Goal: Task Accomplishment & Management: Manage account settings

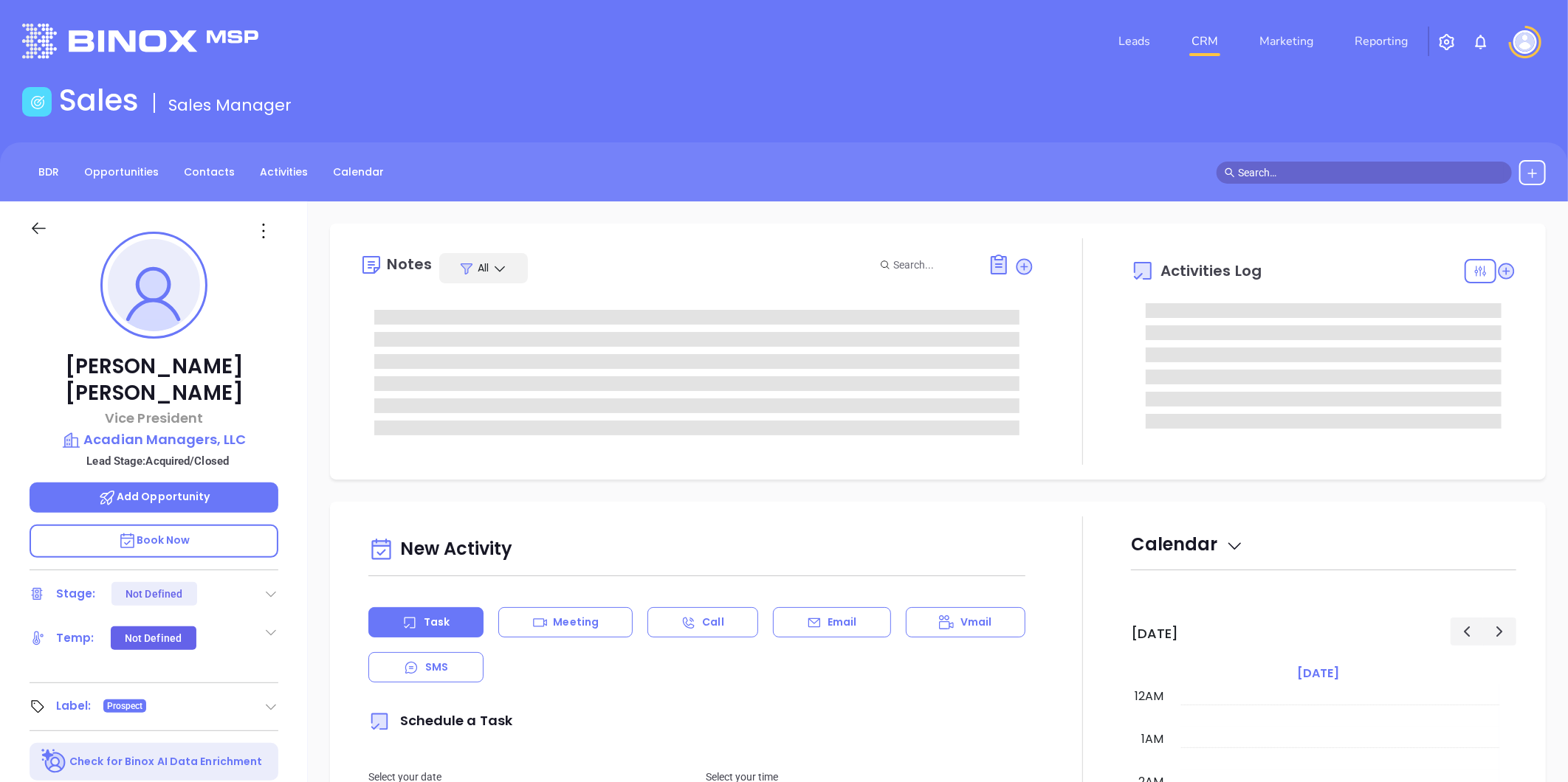
type input "[DATE]"
type input "[PERSON_NAME]"
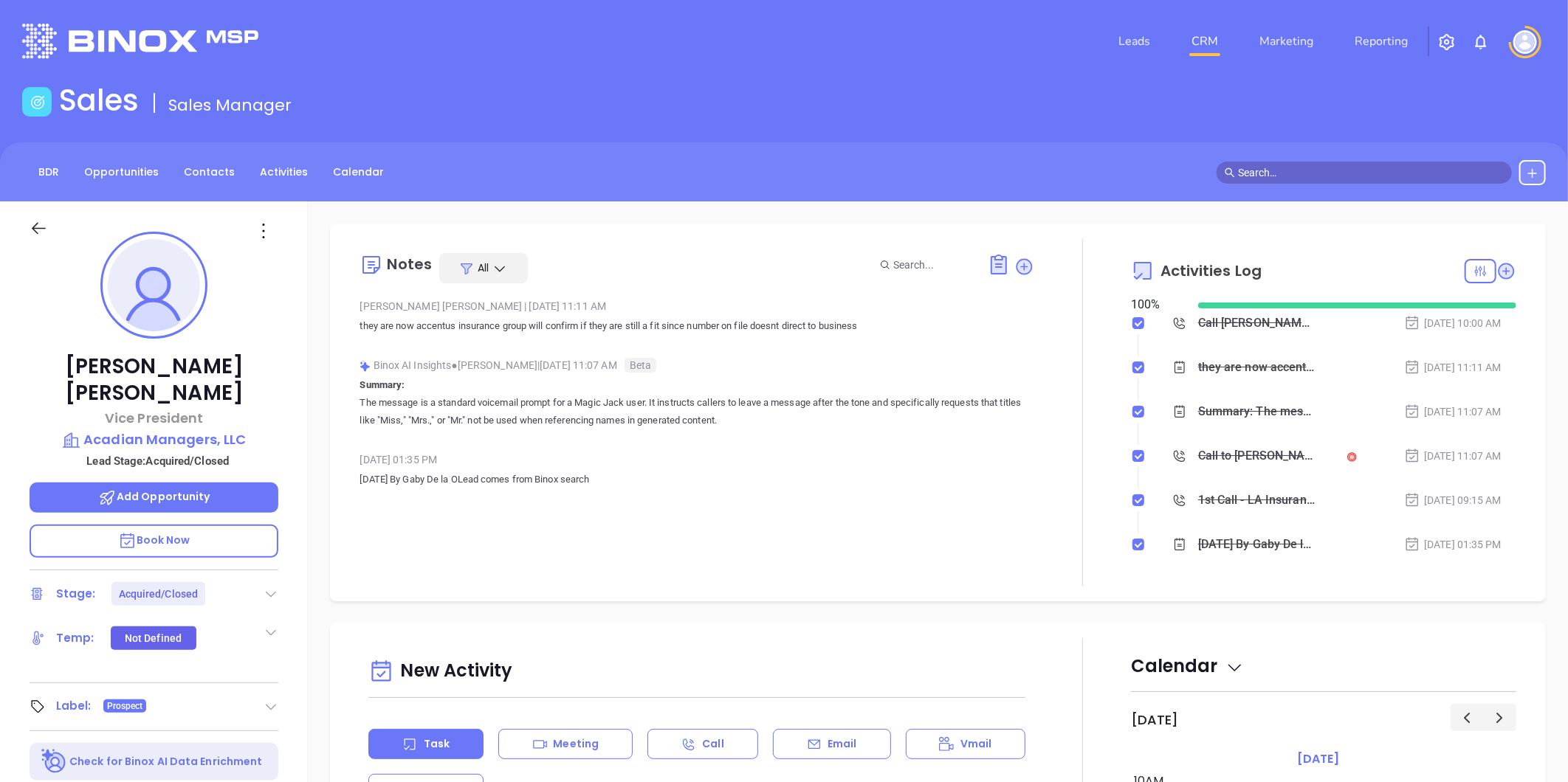
drag, startPoint x: 200, startPoint y: 171, endPoint x: 688, endPoint y: 48, distance: 503.3
click at [728, 18] on div "Leads CRM Marketing Reporting" at bounding box center [1041, 42] width 1028 height 53
click at [216, 172] on link "Contacts" at bounding box center [208, 172] width 68 height 24
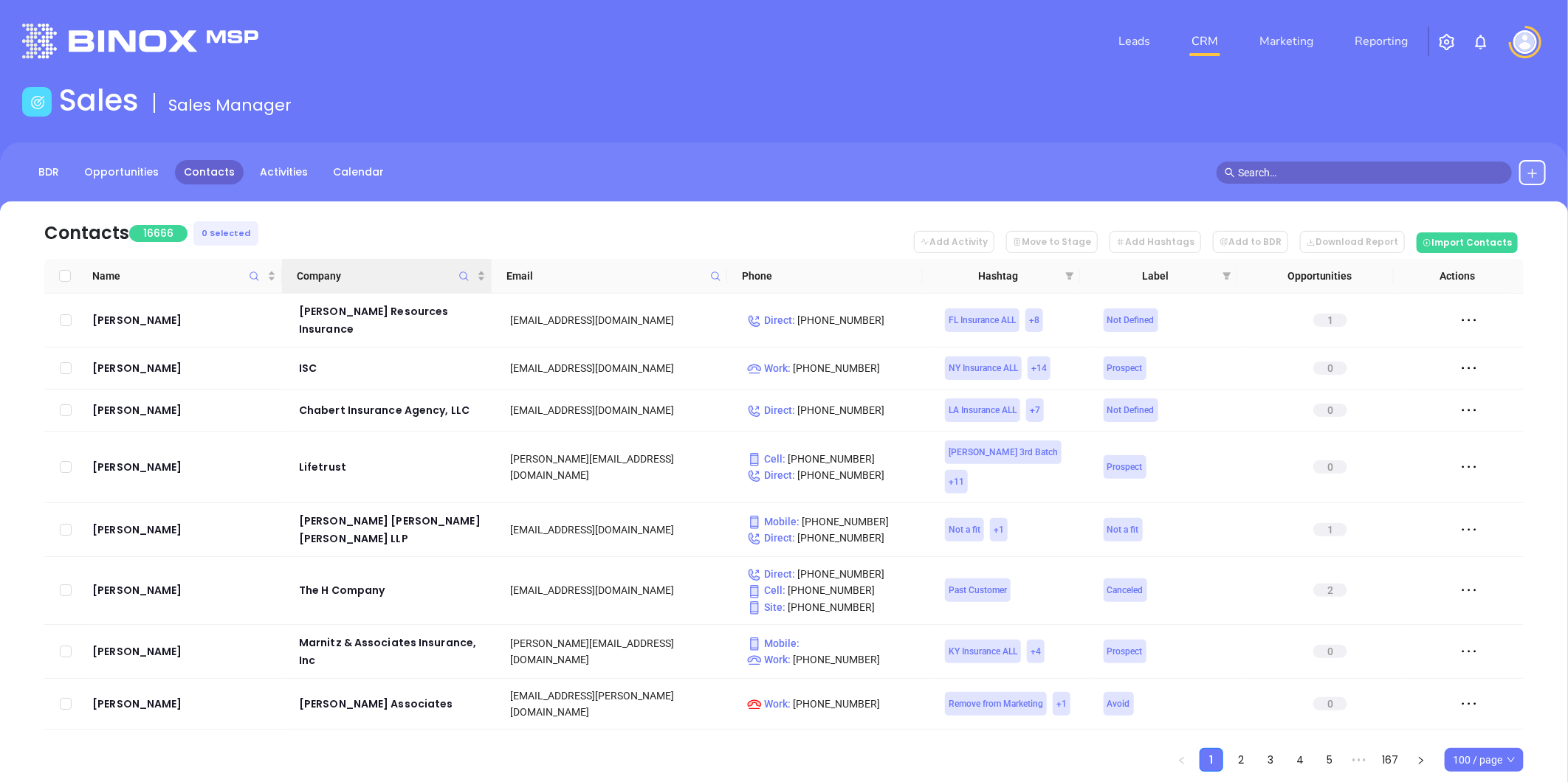
click at [461, 274] on icon "Company" at bounding box center [464, 276] width 11 height 11
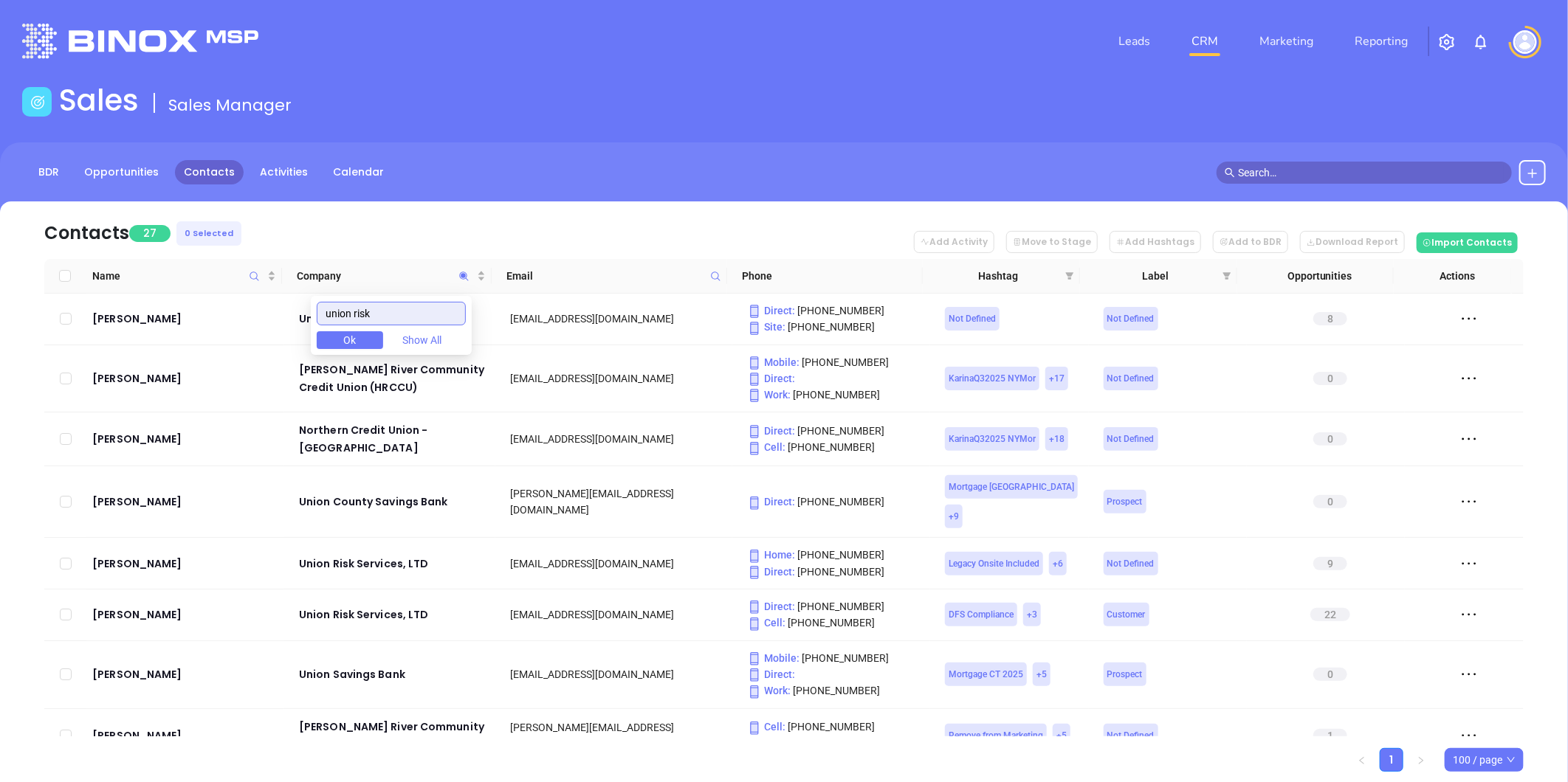
type input "union risk"
click at [1131, 33] on link "Leads" at bounding box center [1134, 42] width 43 height 30
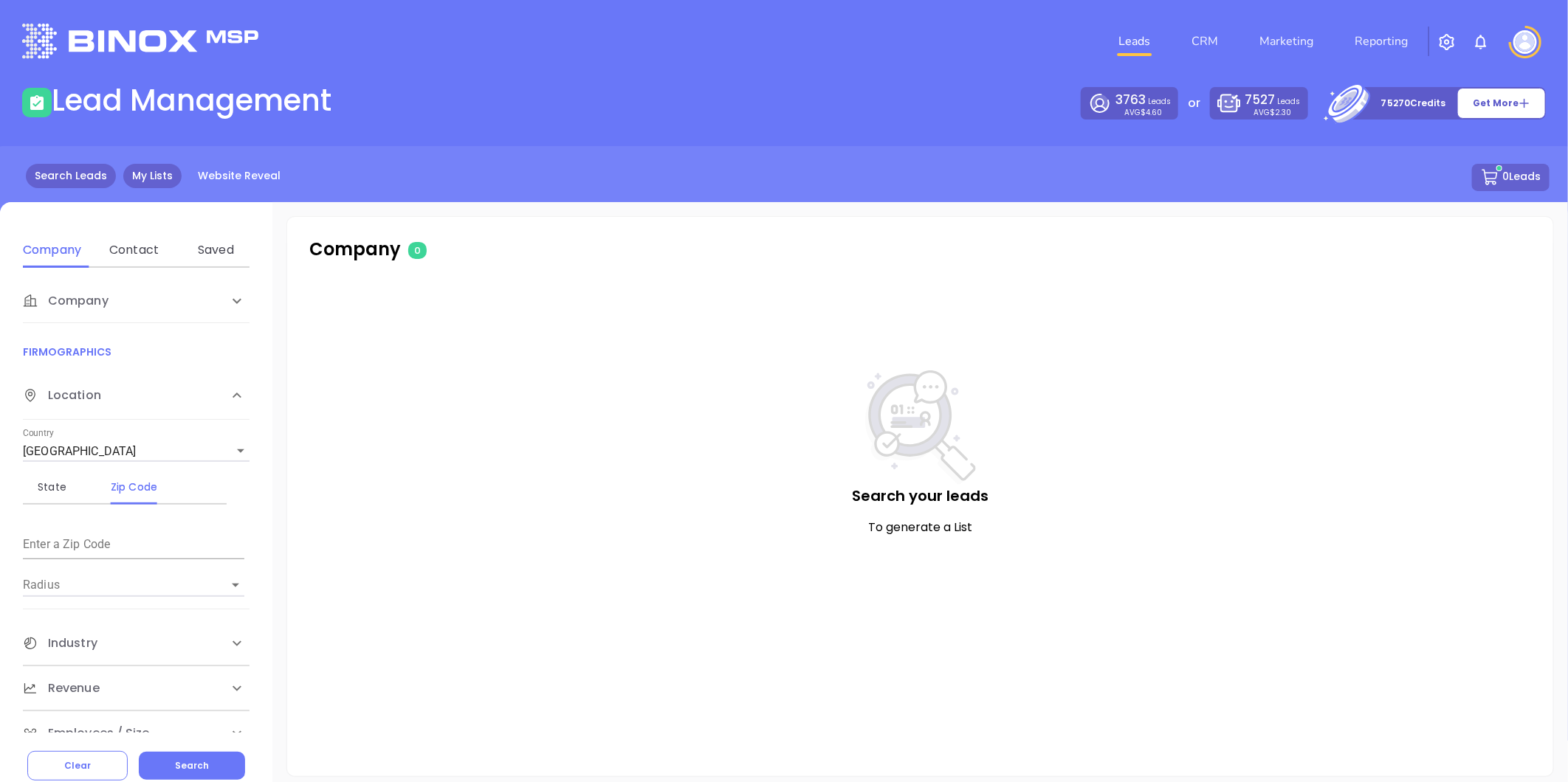
click at [142, 171] on link "My Lists" at bounding box center [153, 175] width 58 height 24
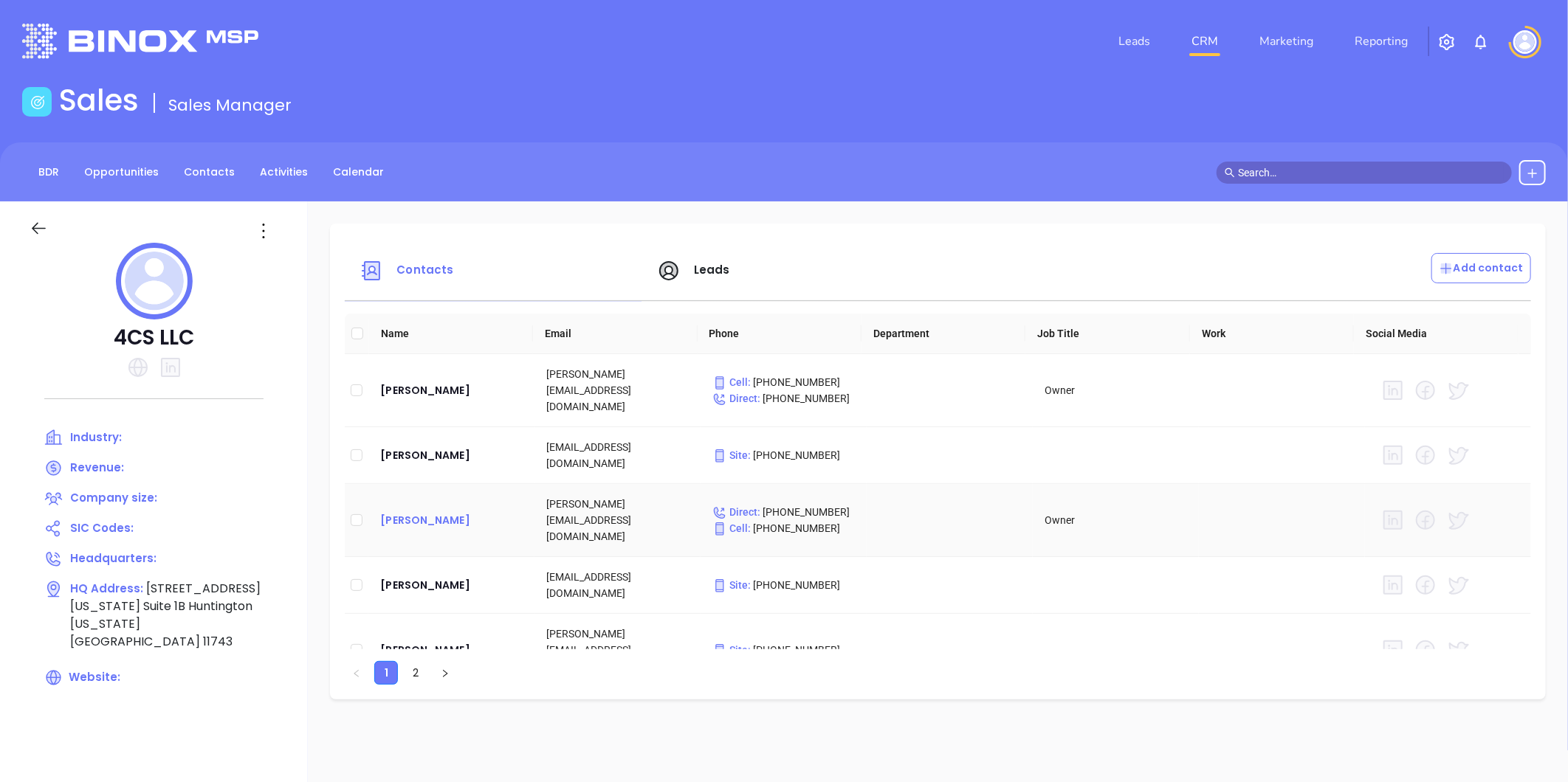
drag, startPoint x: 437, startPoint y: 510, endPoint x: 400, endPoint y: 497, distance: 39.2
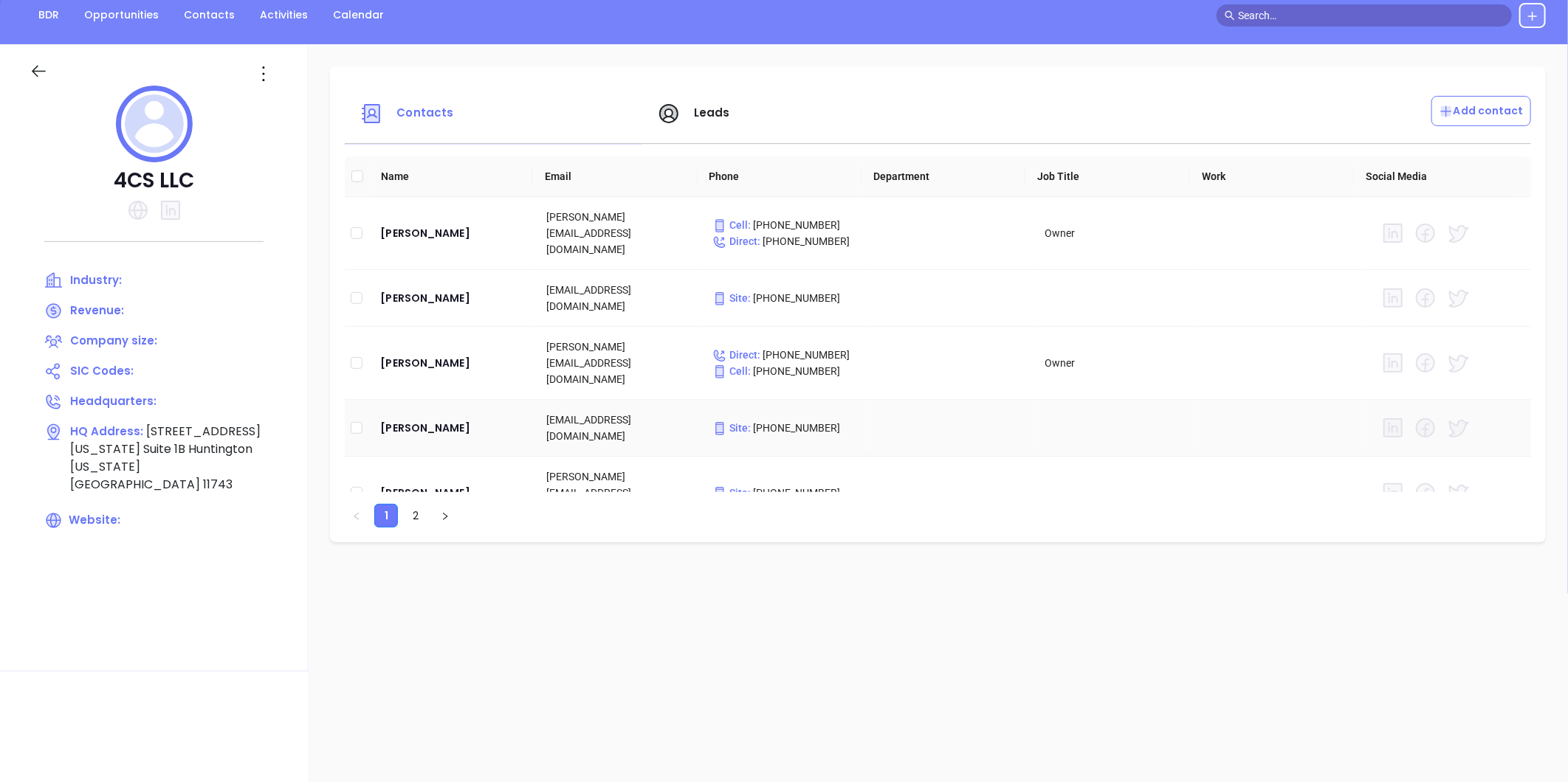
scroll to position [164, 0]
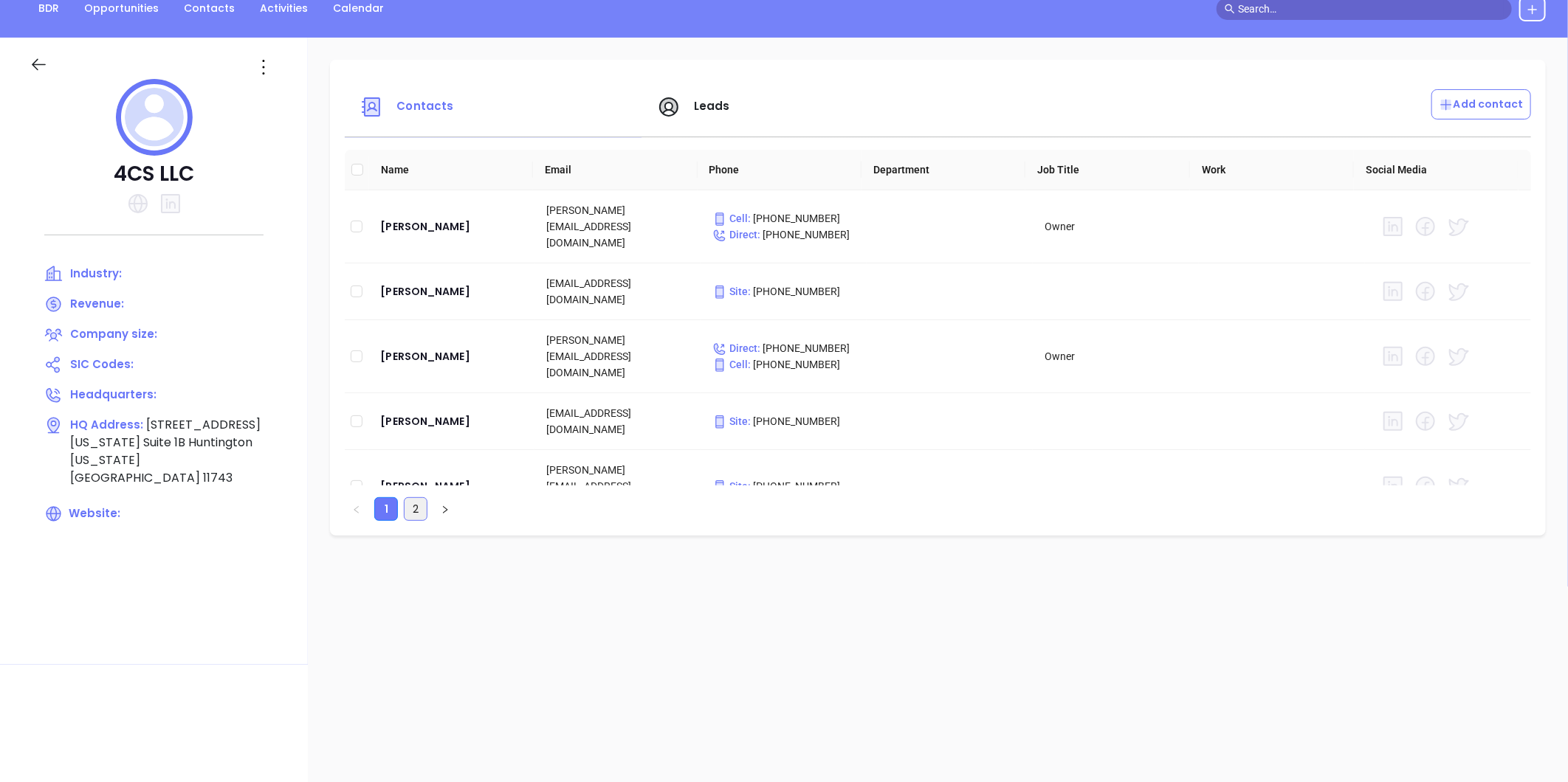
click at [421, 499] on link "2" at bounding box center [415, 509] width 22 height 22
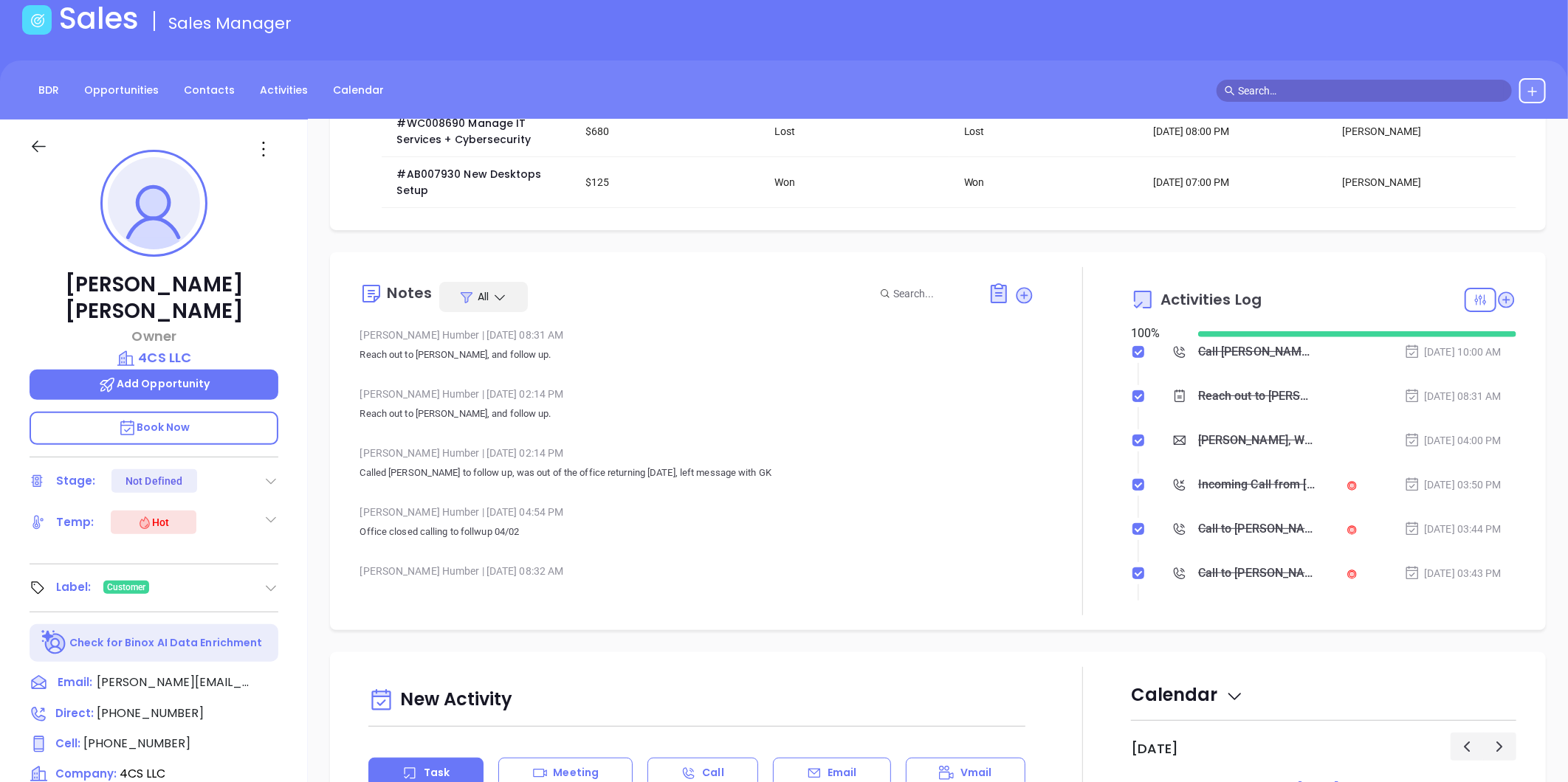
scroll to position [245, 0]
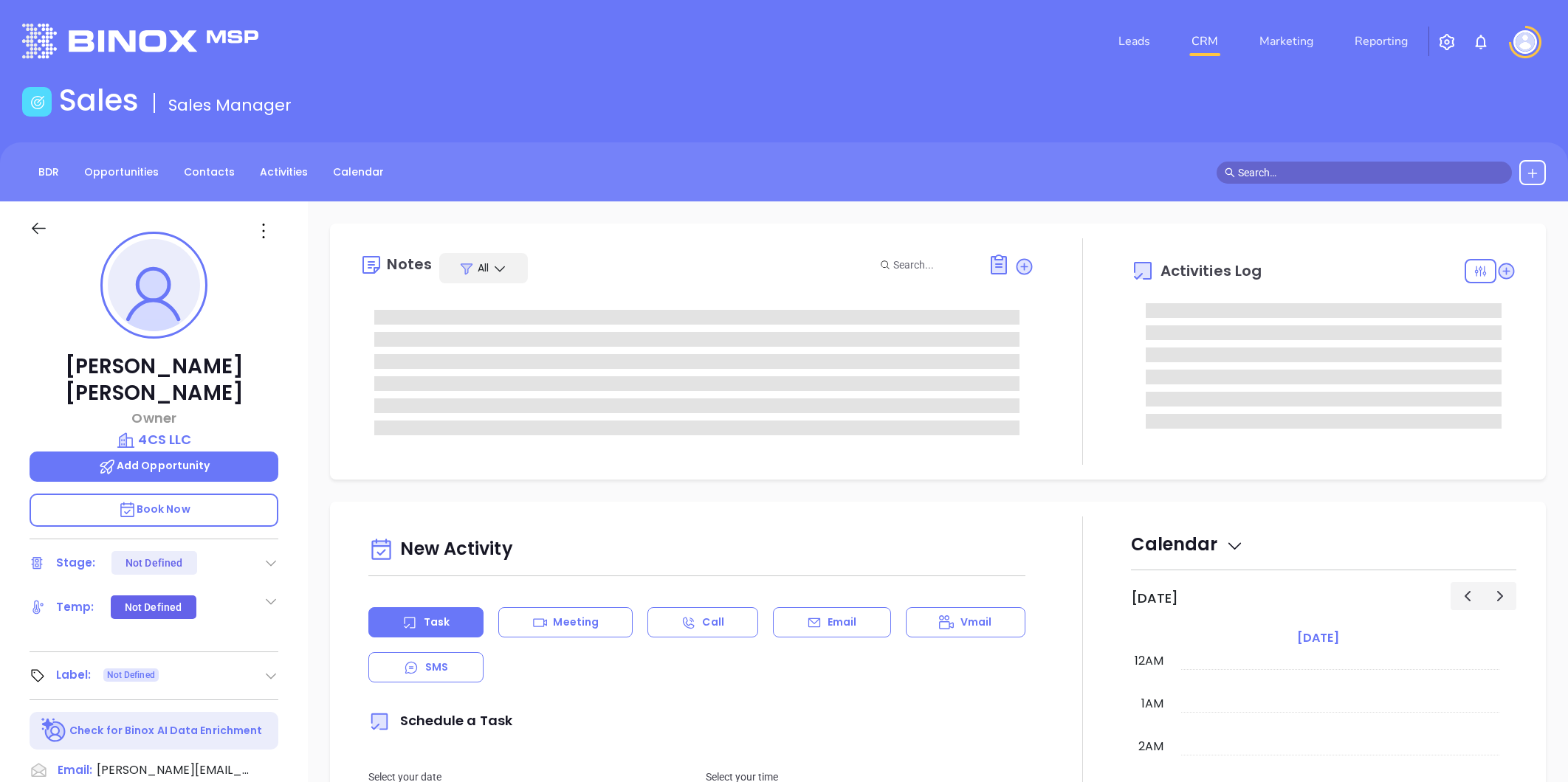
type input "[PERSON_NAME]"
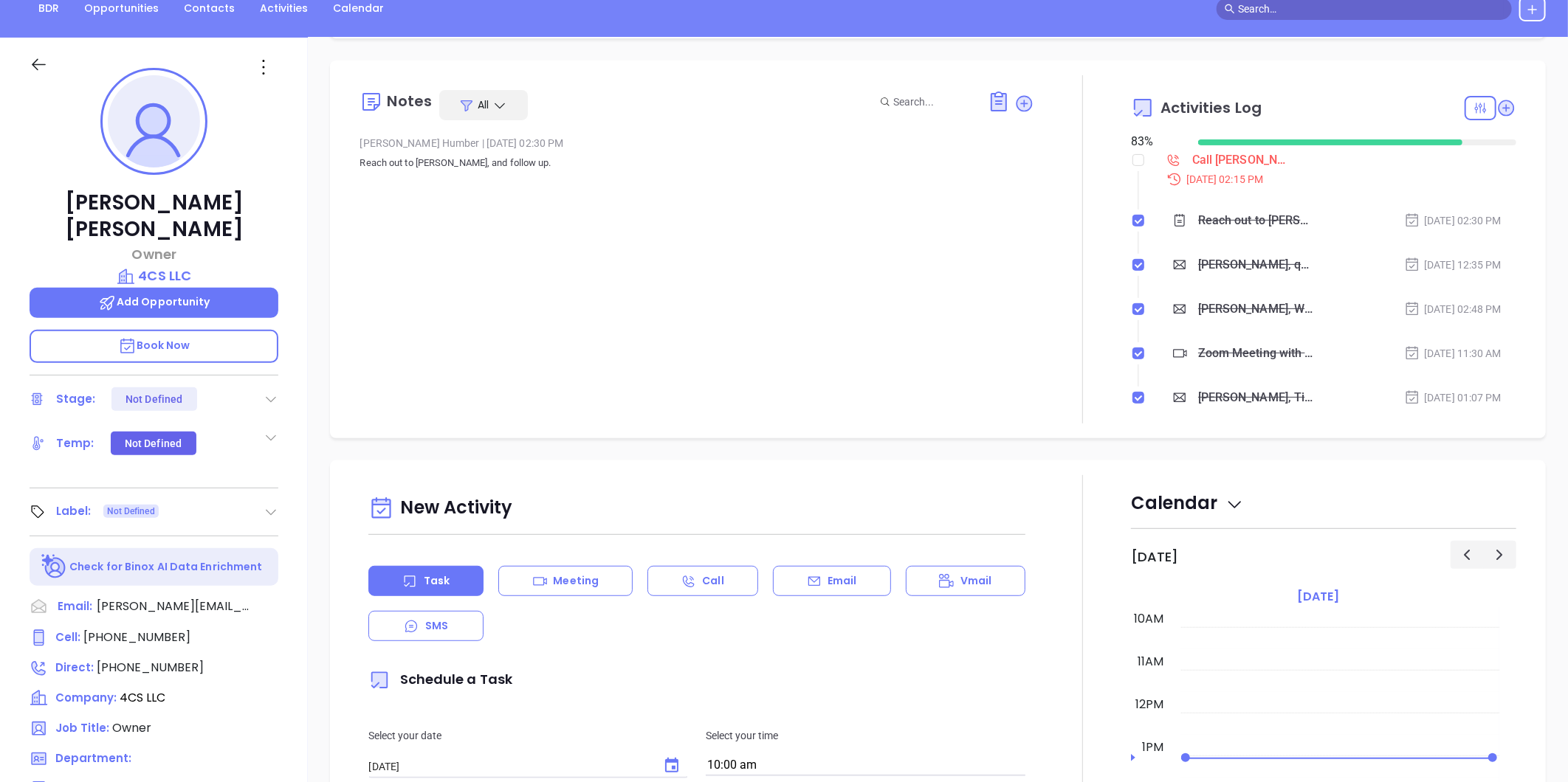
scroll to position [328, 0]
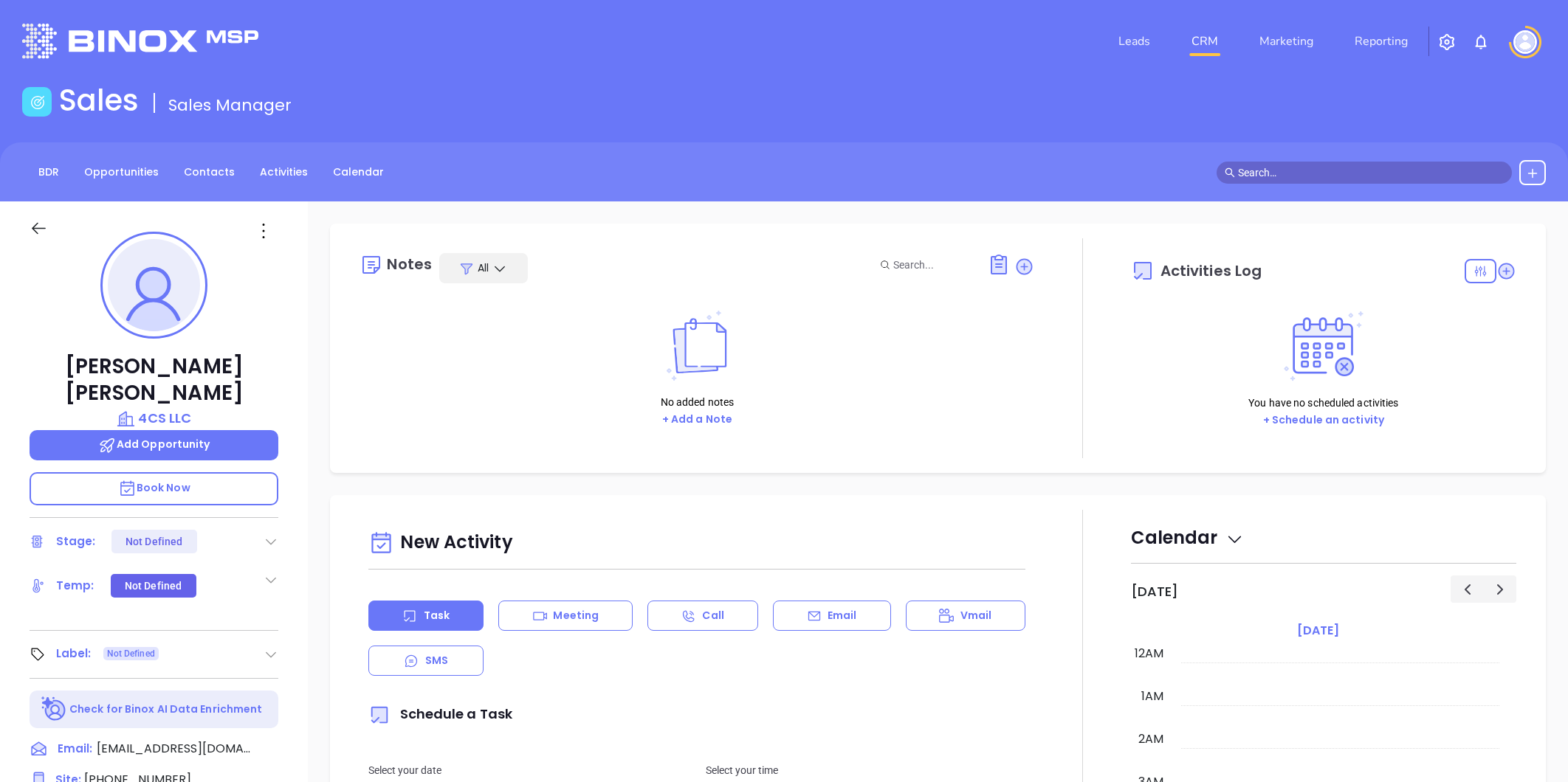
type input "[PERSON_NAME]"
drag, startPoint x: 275, startPoint y: 723, endPoint x: 232, endPoint y: 697, distance: 50.2
click at [275, 742] on icon at bounding box center [275, 749] width 15 height 15
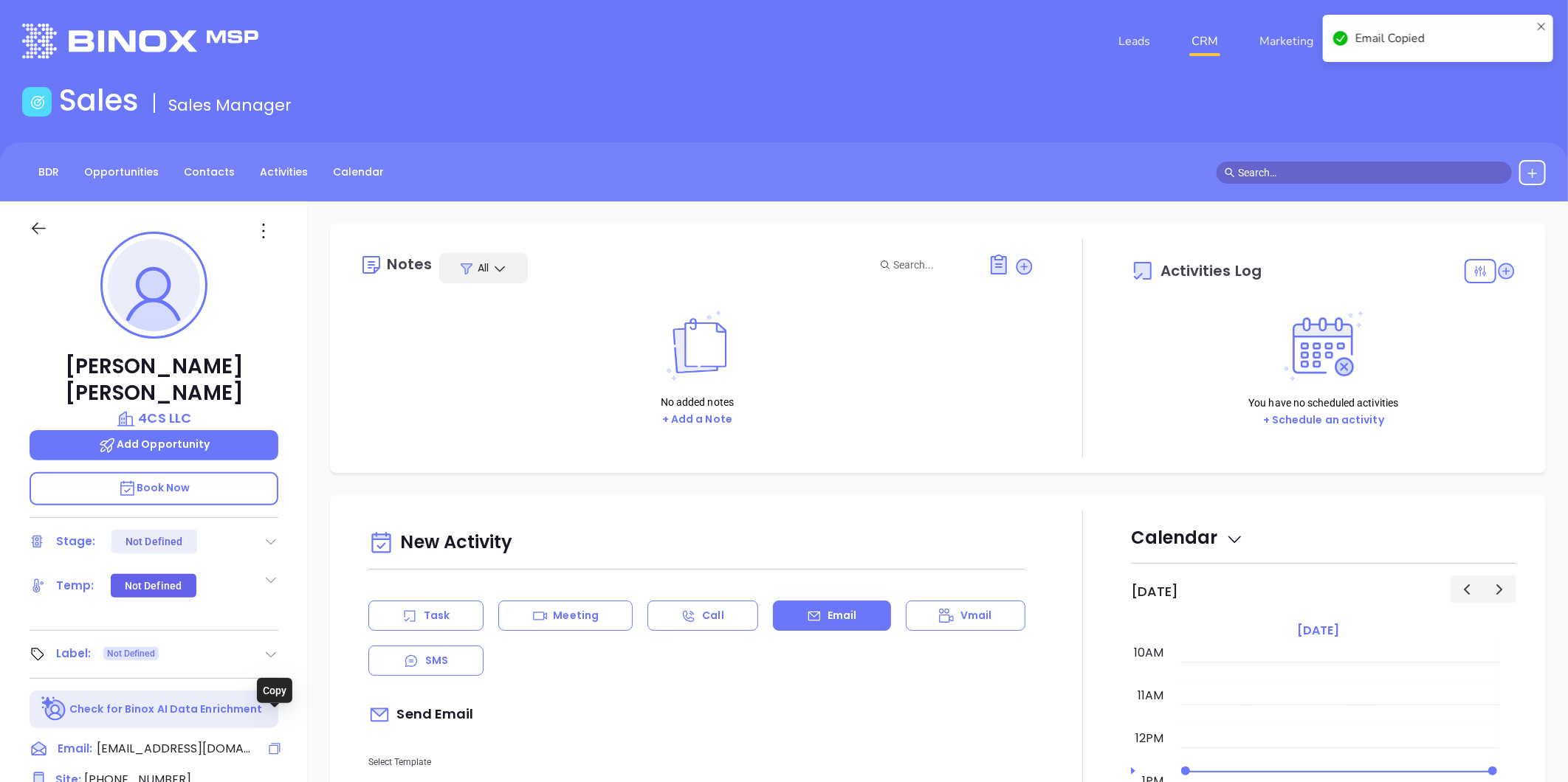
scroll to position [293, 0]
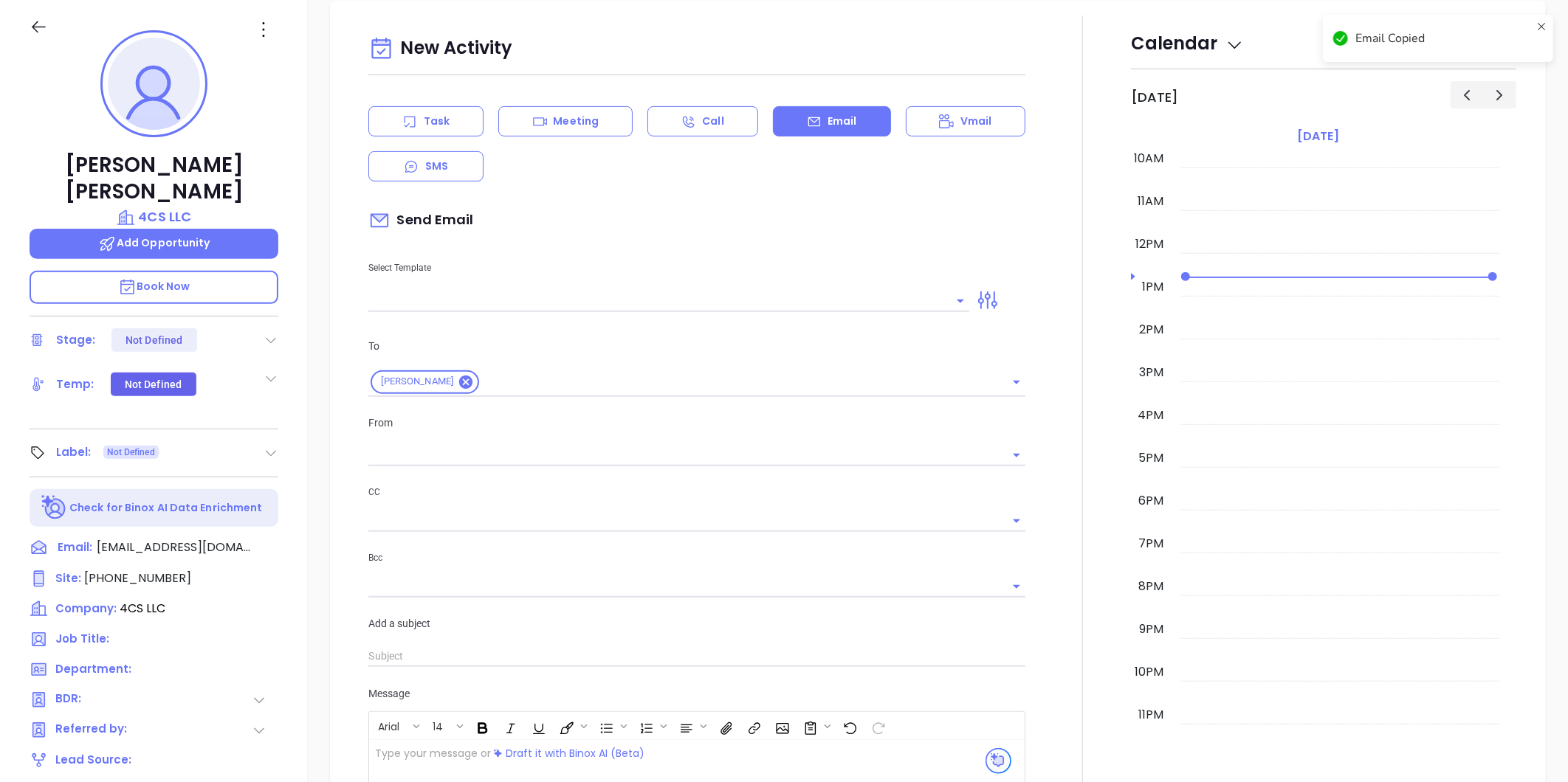
type input "[PERSON_NAME]"
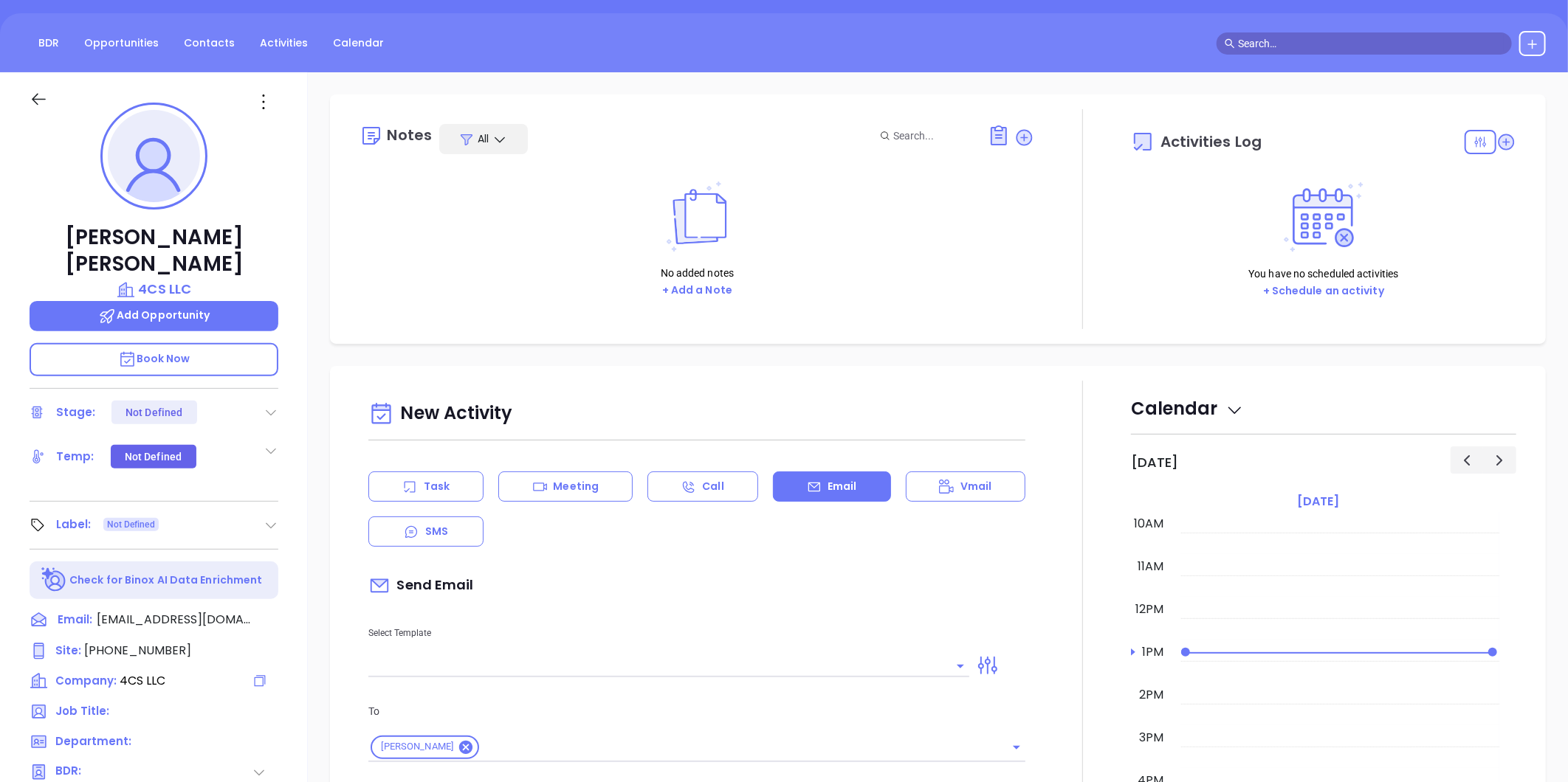
scroll to position [164, 0]
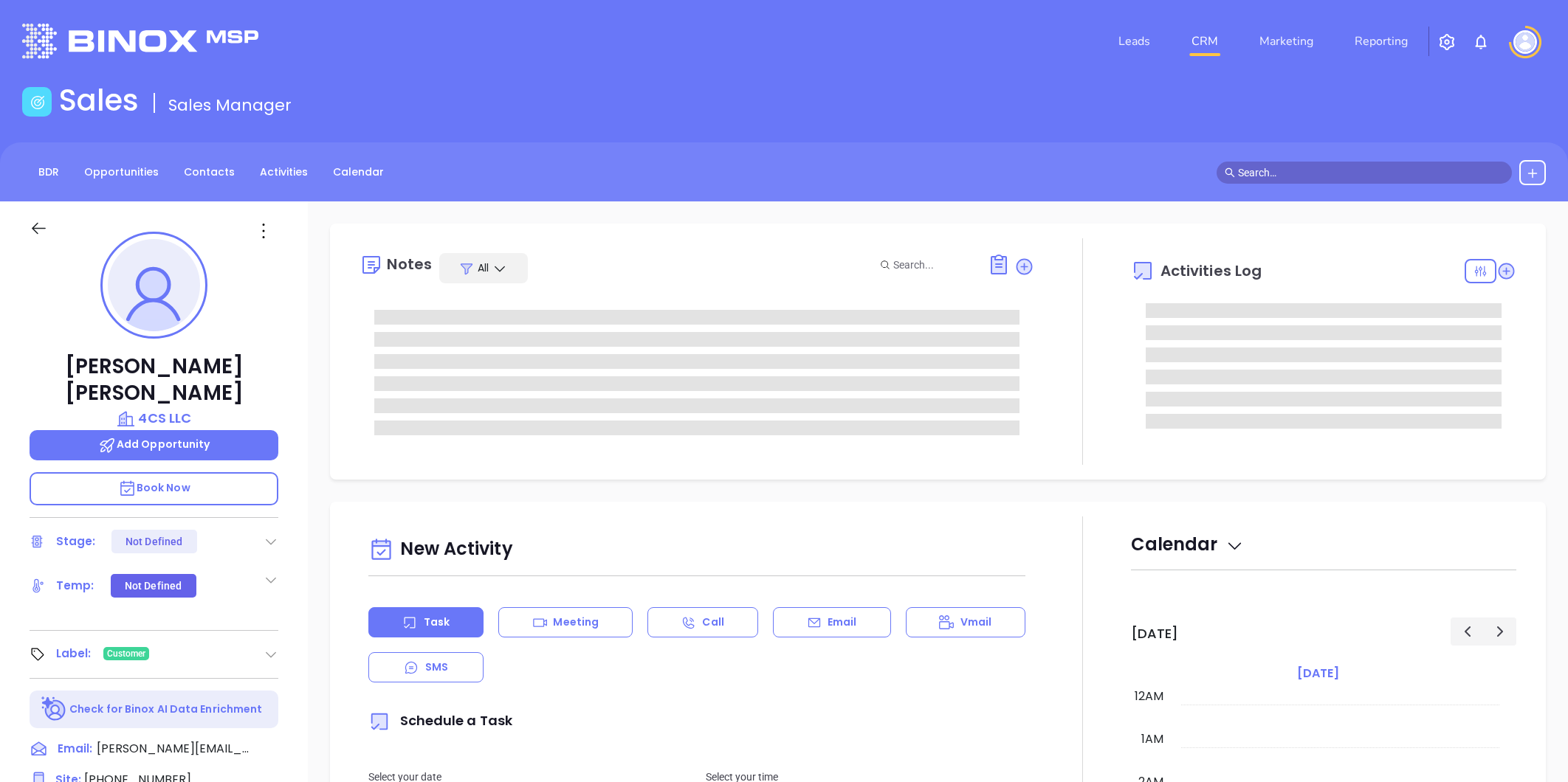
type input "[DATE]"
type input "[PERSON_NAME]"
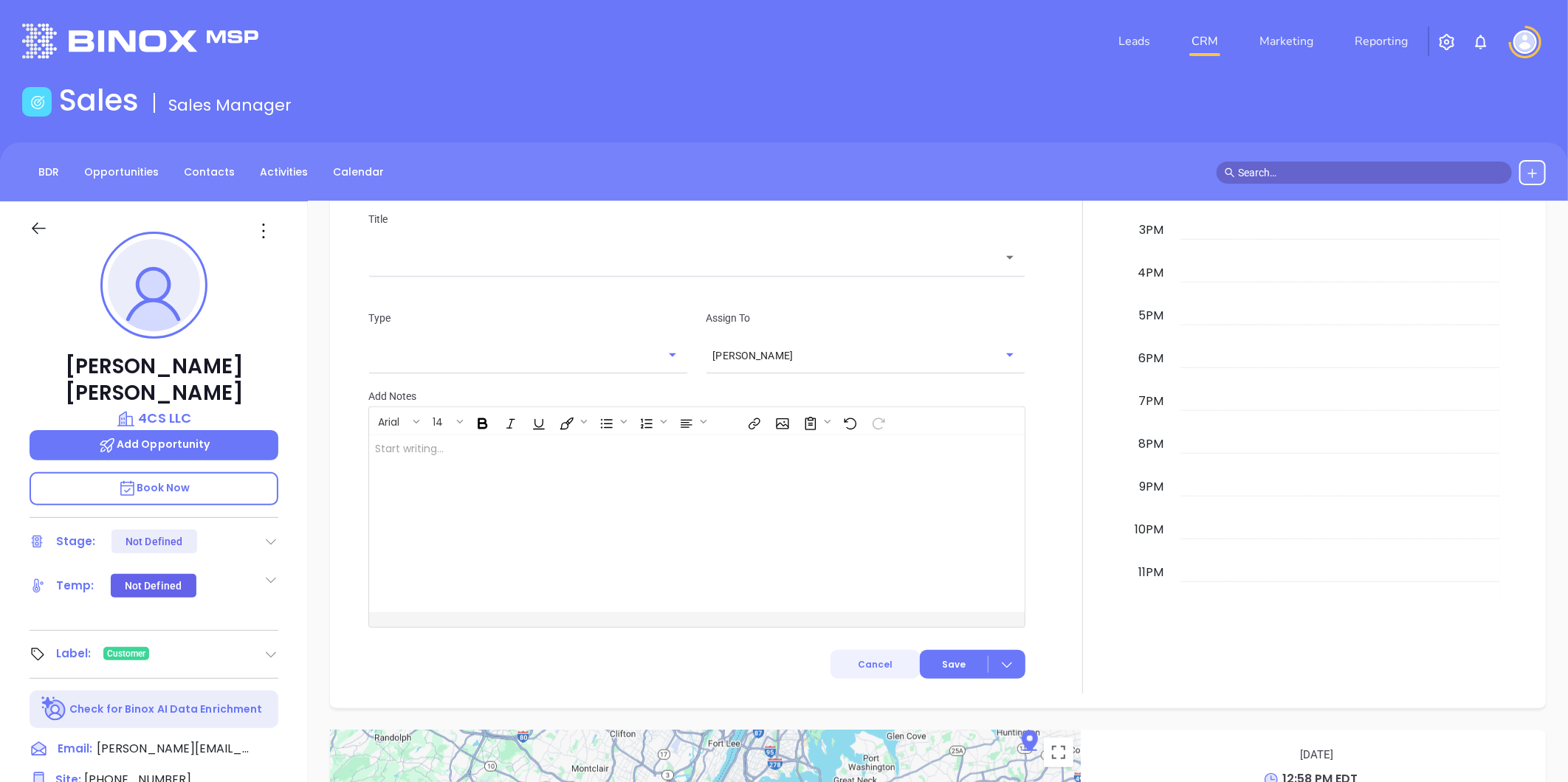
scroll to position [785, 0]
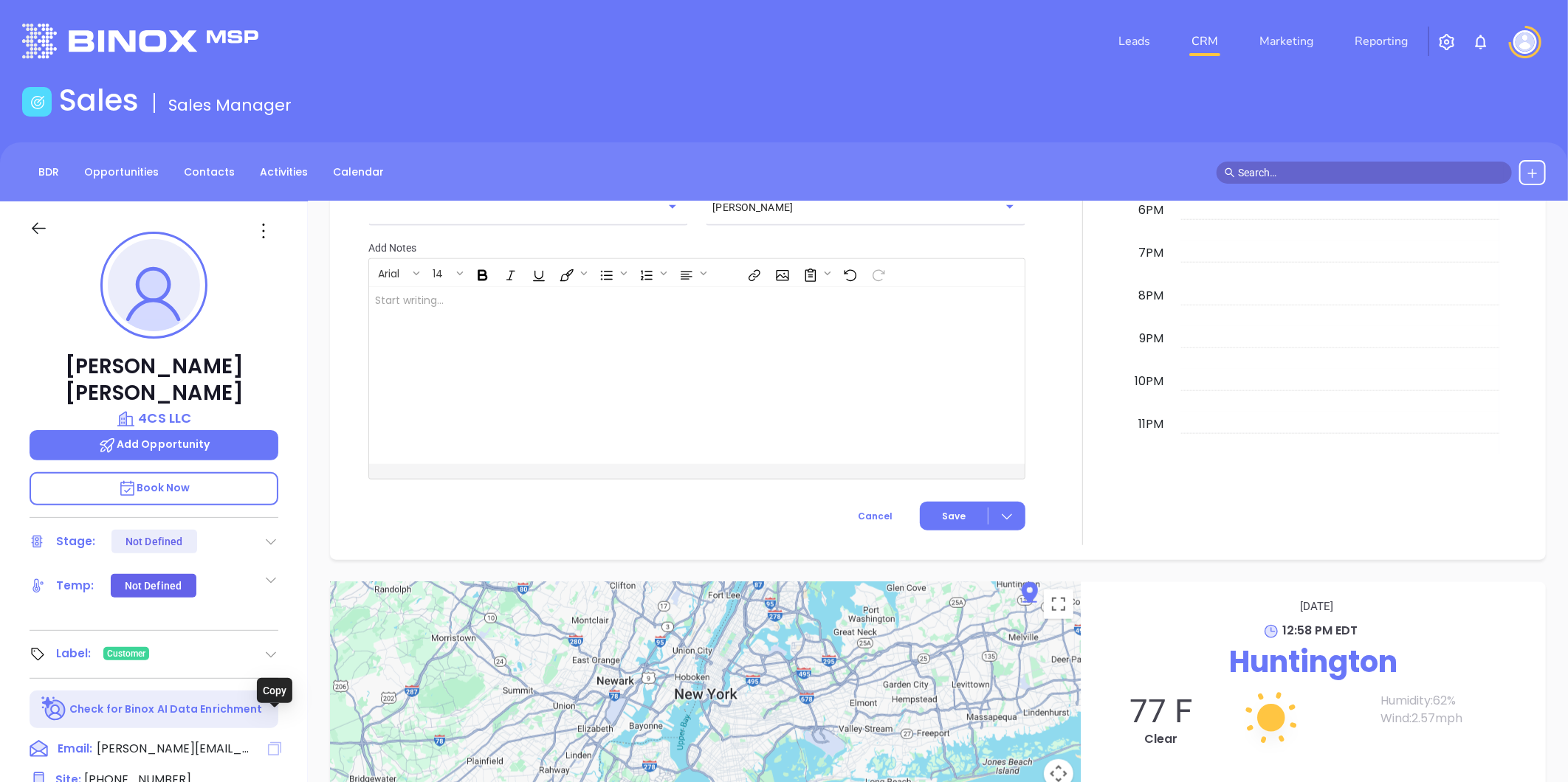
click at [275, 743] on icon at bounding box center [275, 749] width 13 height 13
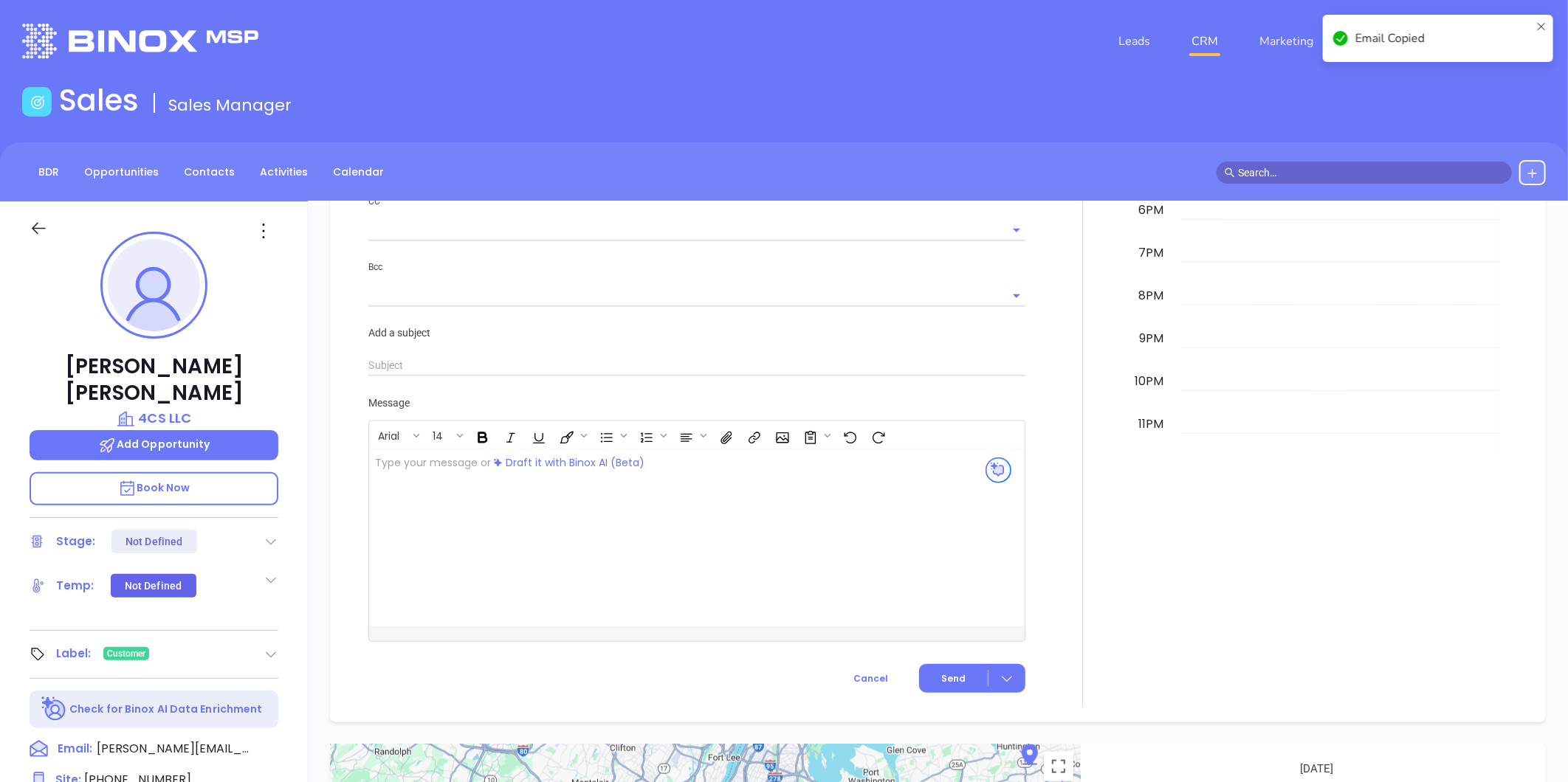
scroll to position [293, 0]
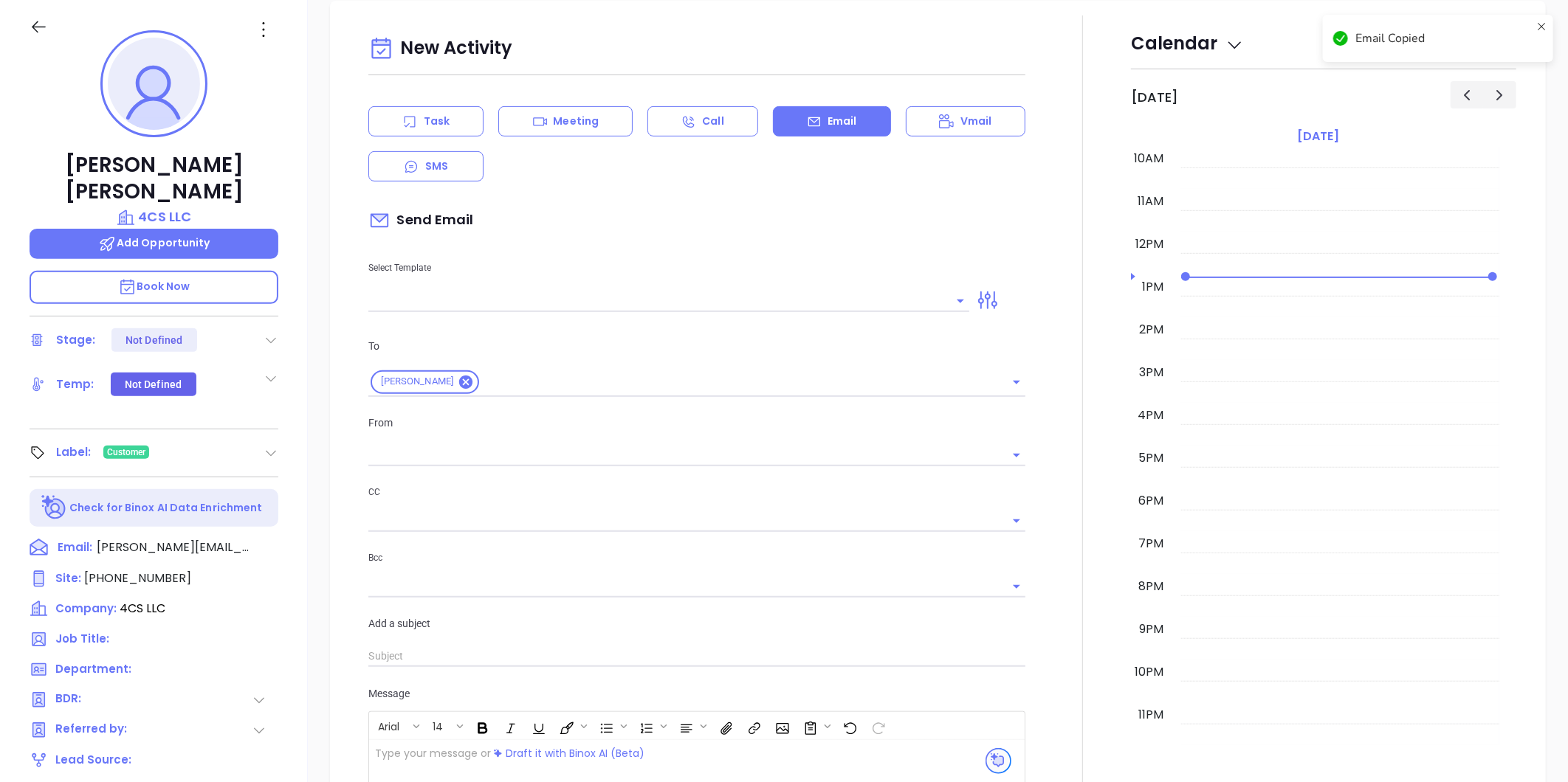
type input "Liz Cruz"
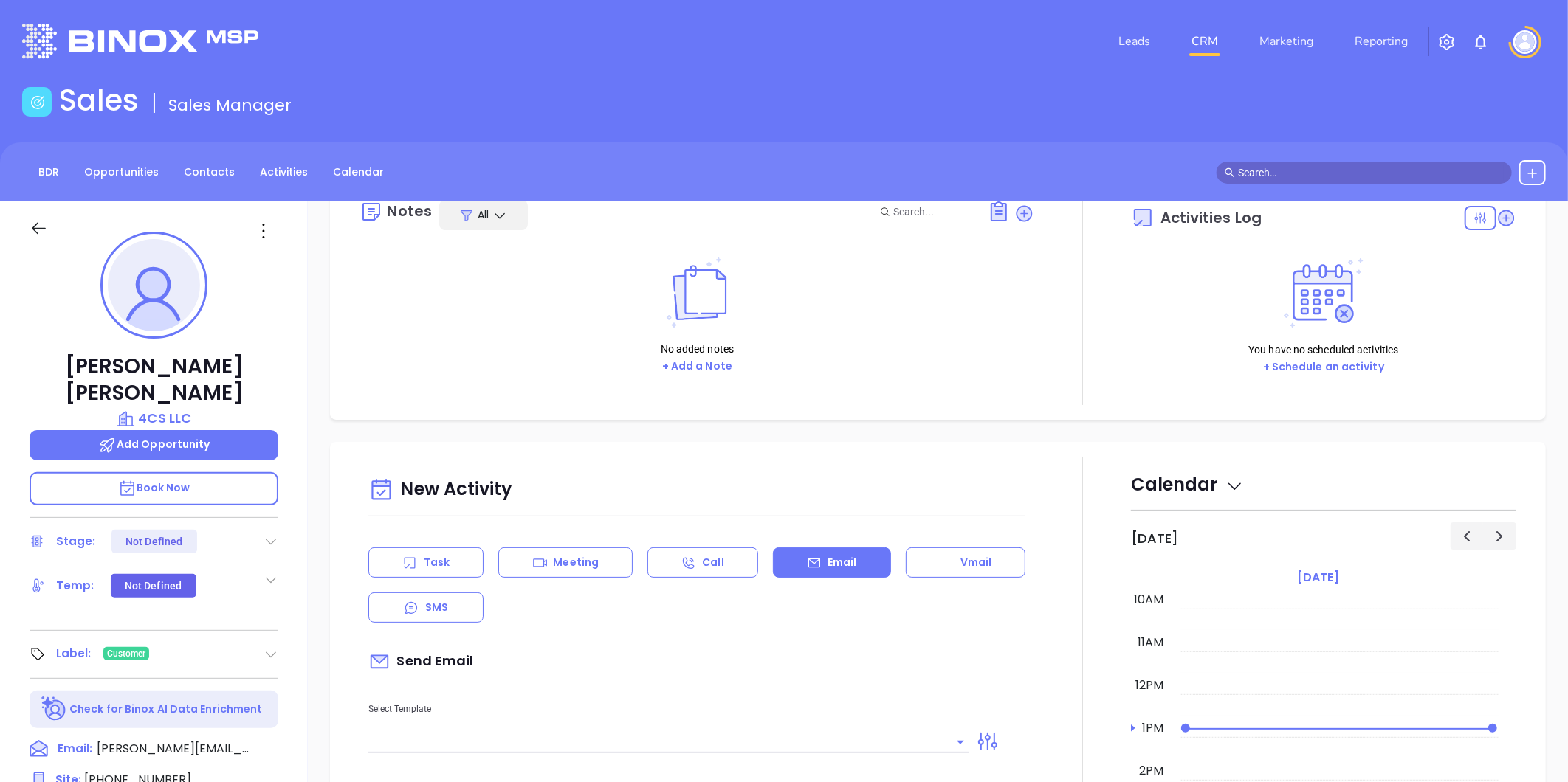
scroll to position [0, 0]
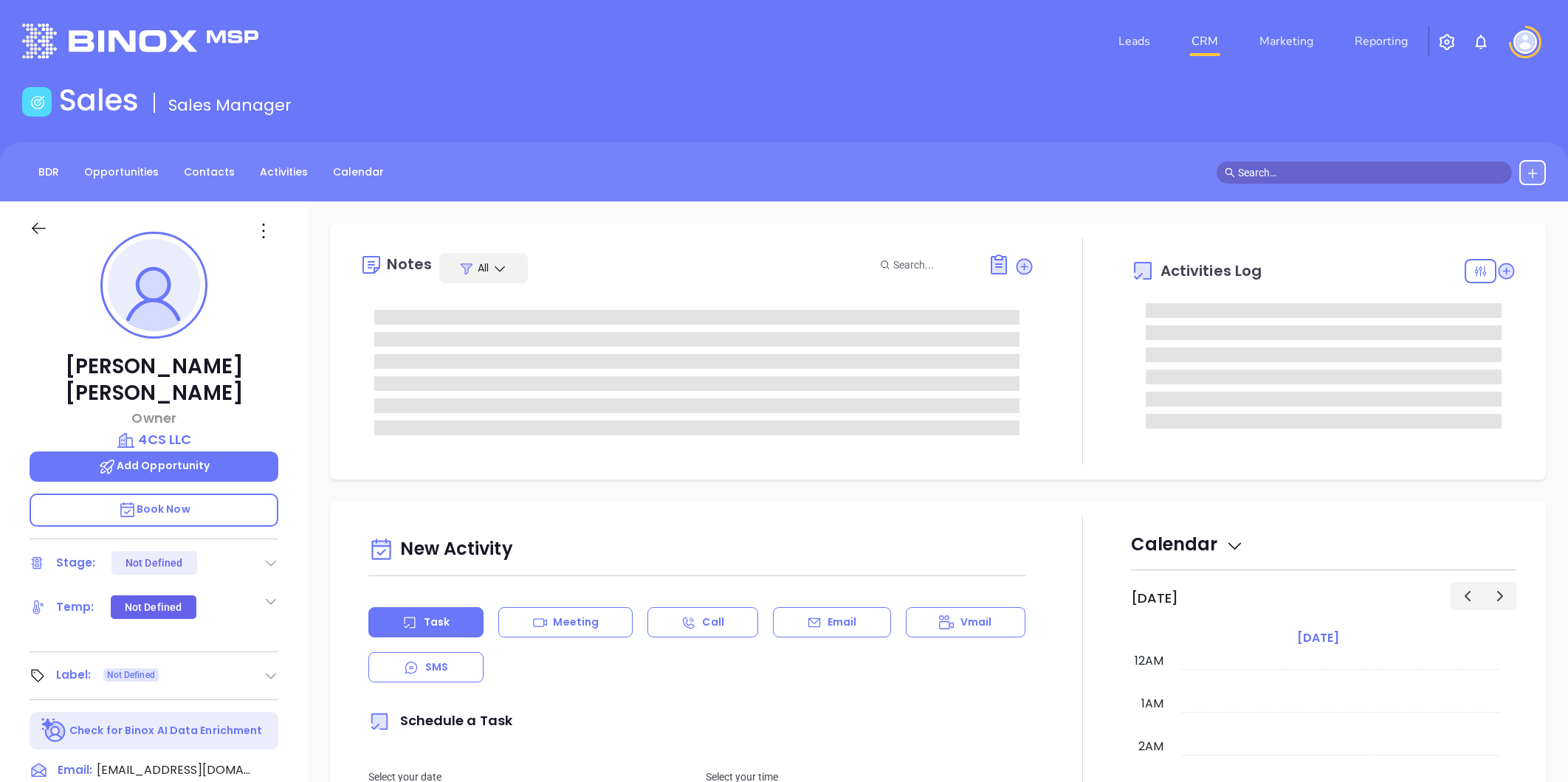
type input "[DATE]"
type input "[PERSON_NAME]"
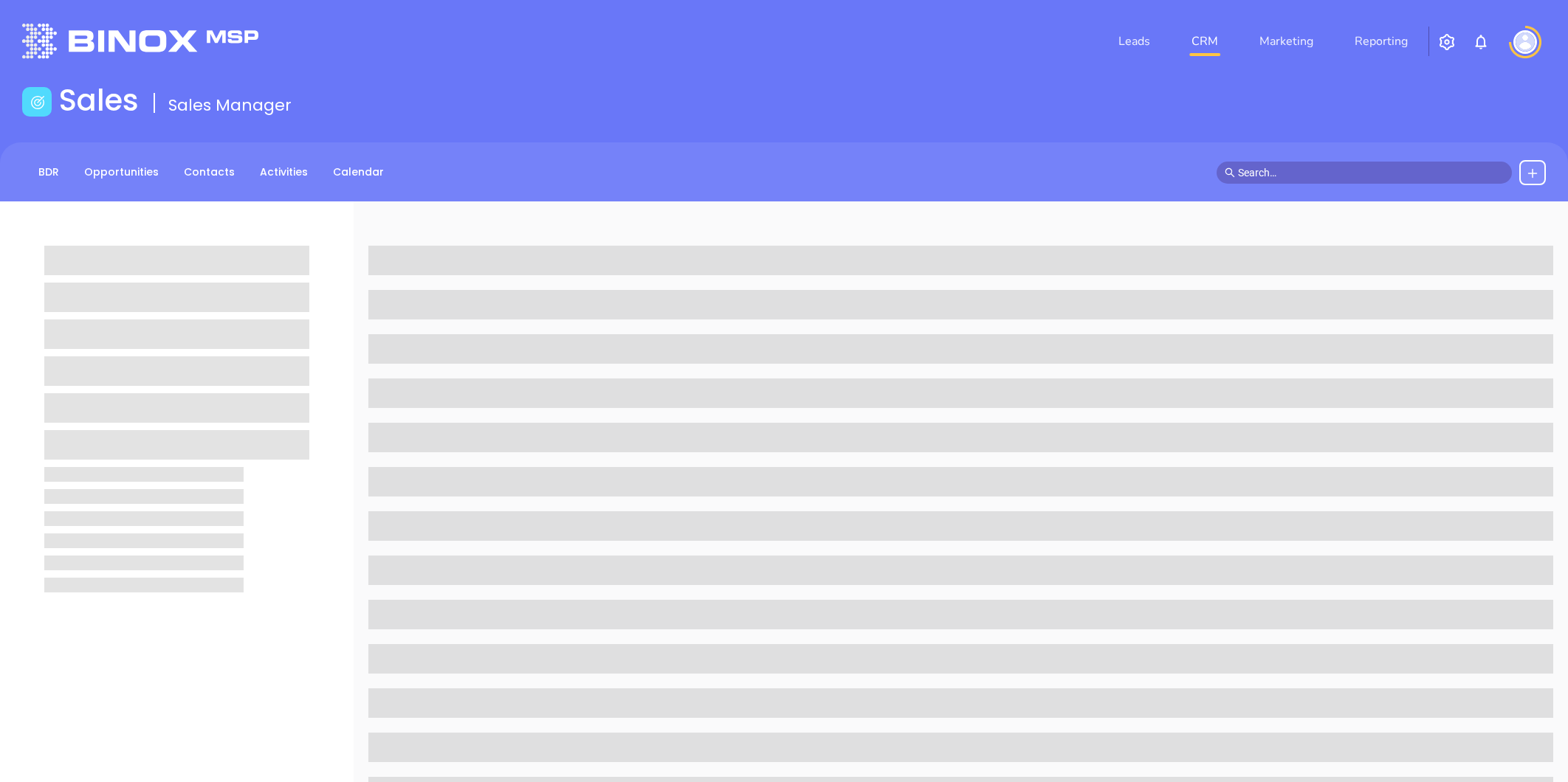
scroll to position [159, 0]
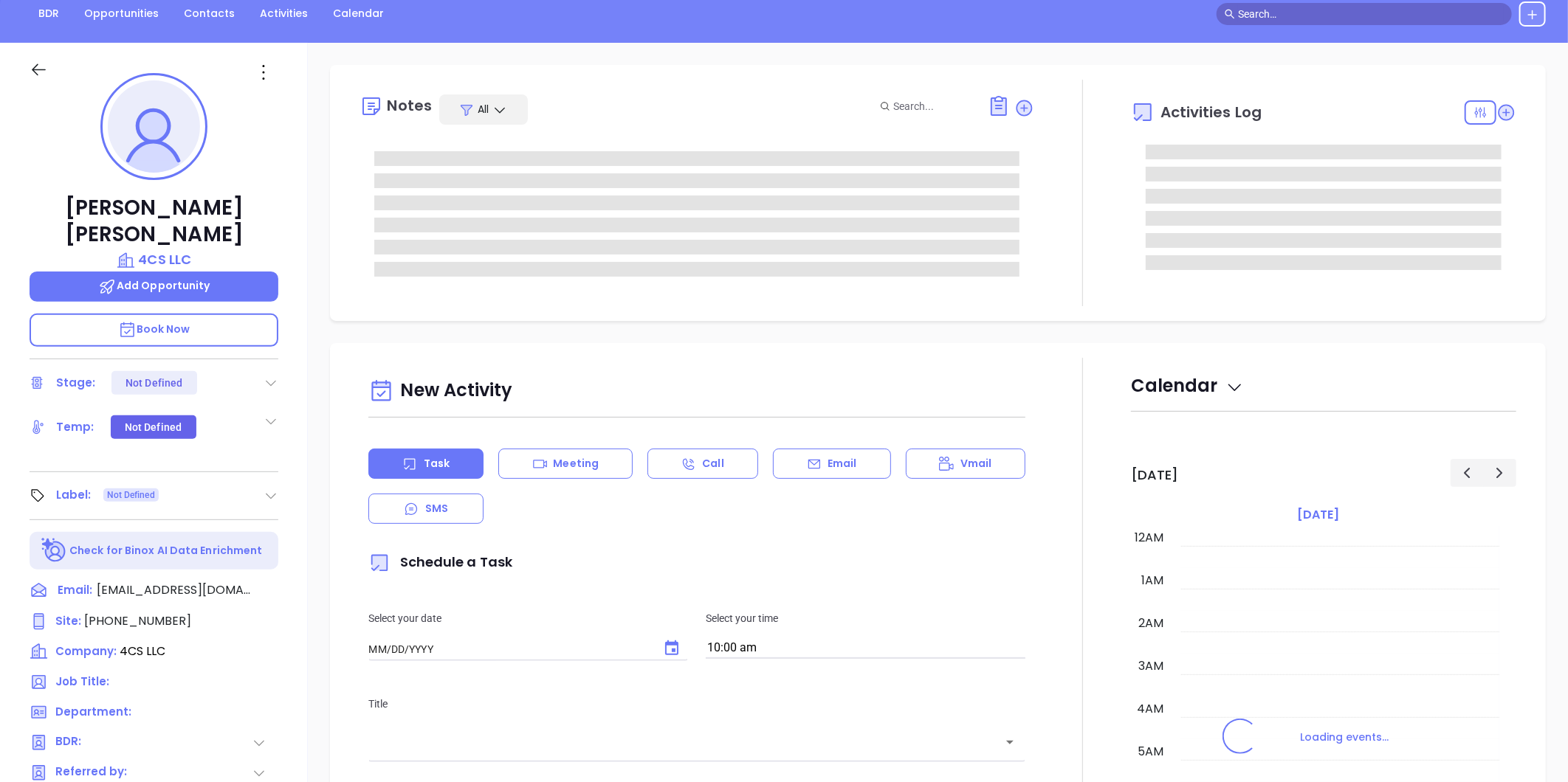
type input "10:00 am"
type input "[DATE]"
type input "[PERSON_NAME]"
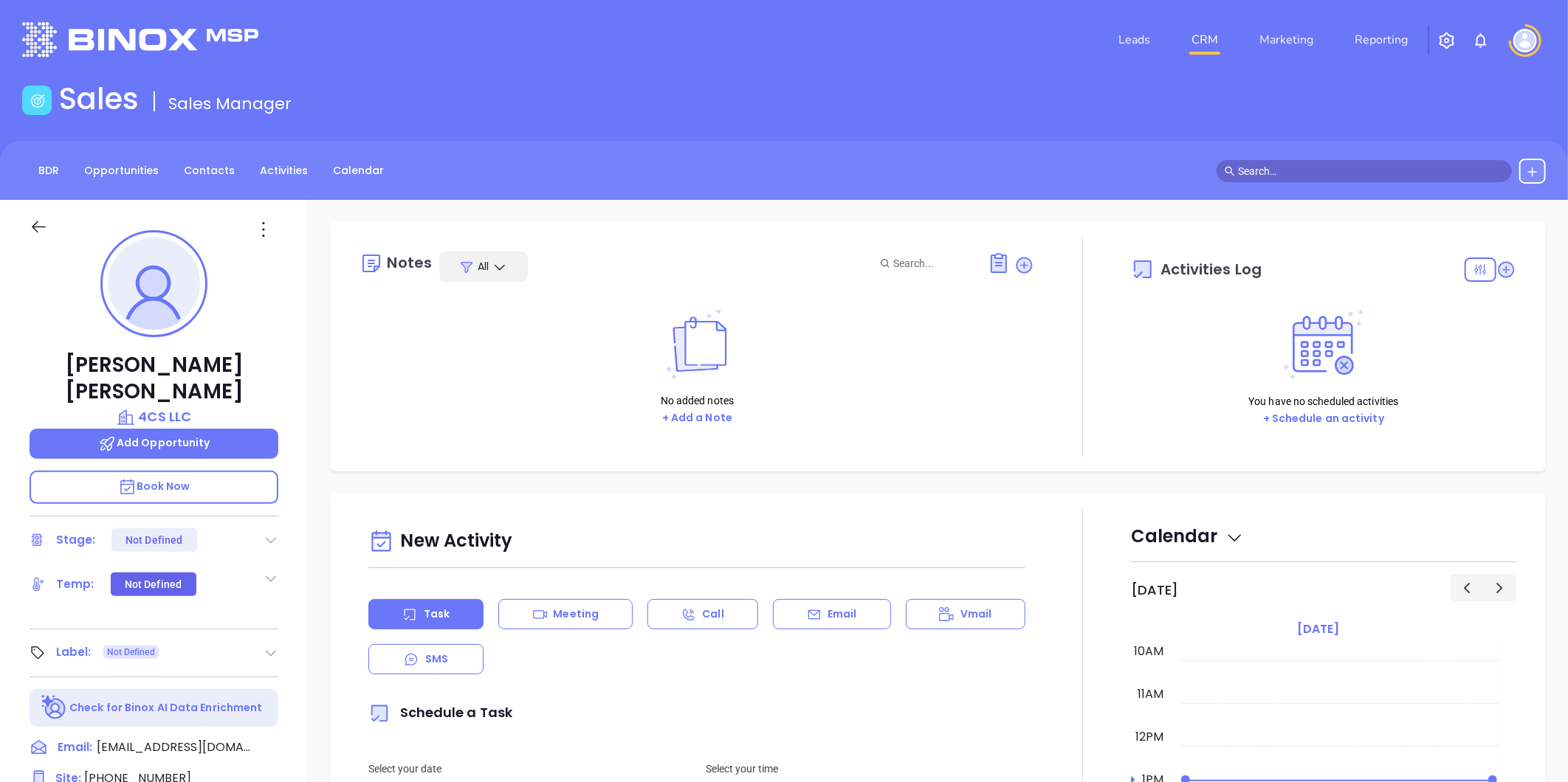
scroll to position [0, 0]
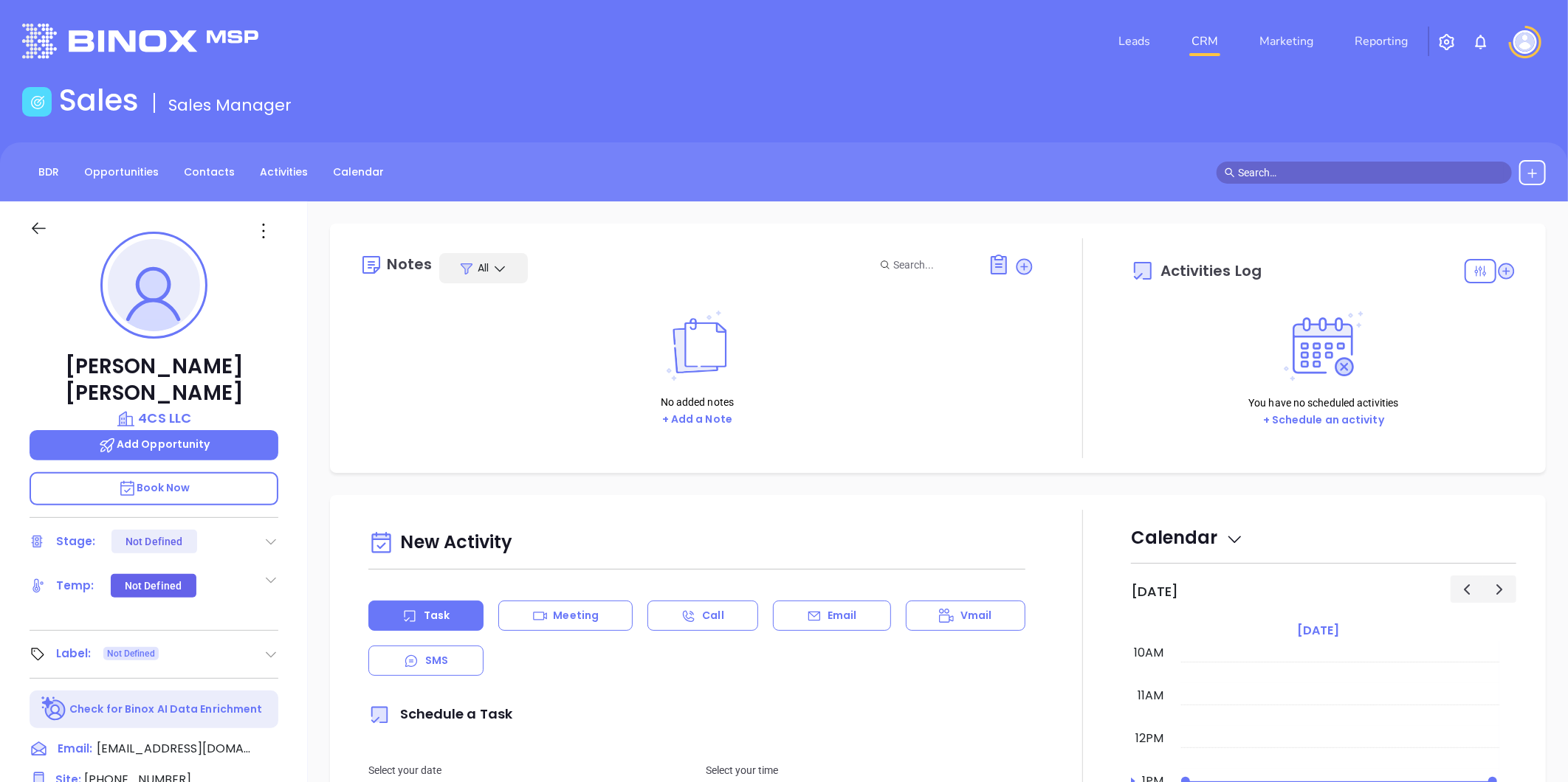
click at [269, 534] on icon at bounding box center [271, 541] width 15 height 15
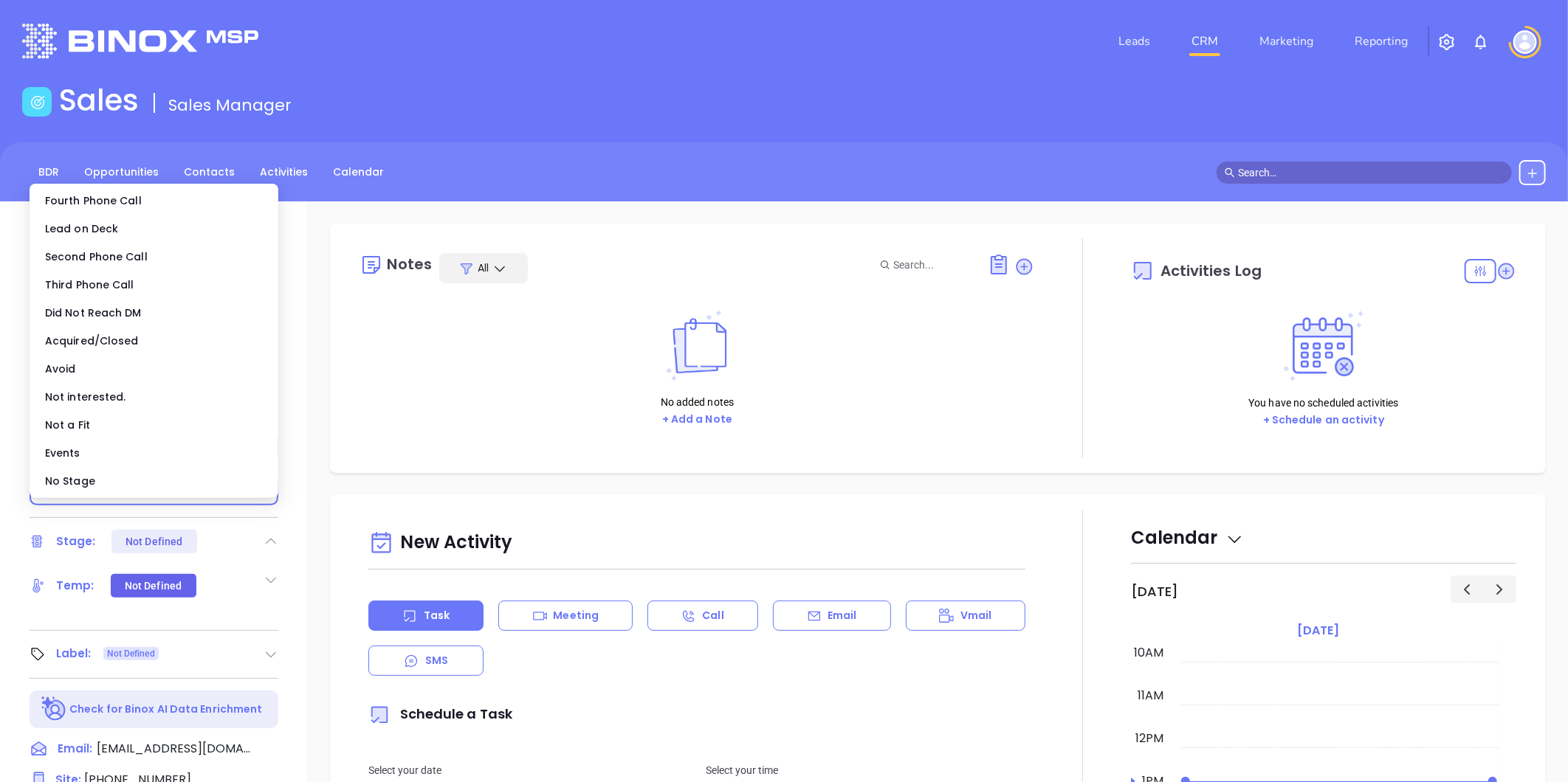
click at [474, 137] on main "Sales Sales Manager BDR Opportunities Contacts Activities Calendar [PERSON_NAME…" at bounding box center [784, 631] width 1568 height 1097
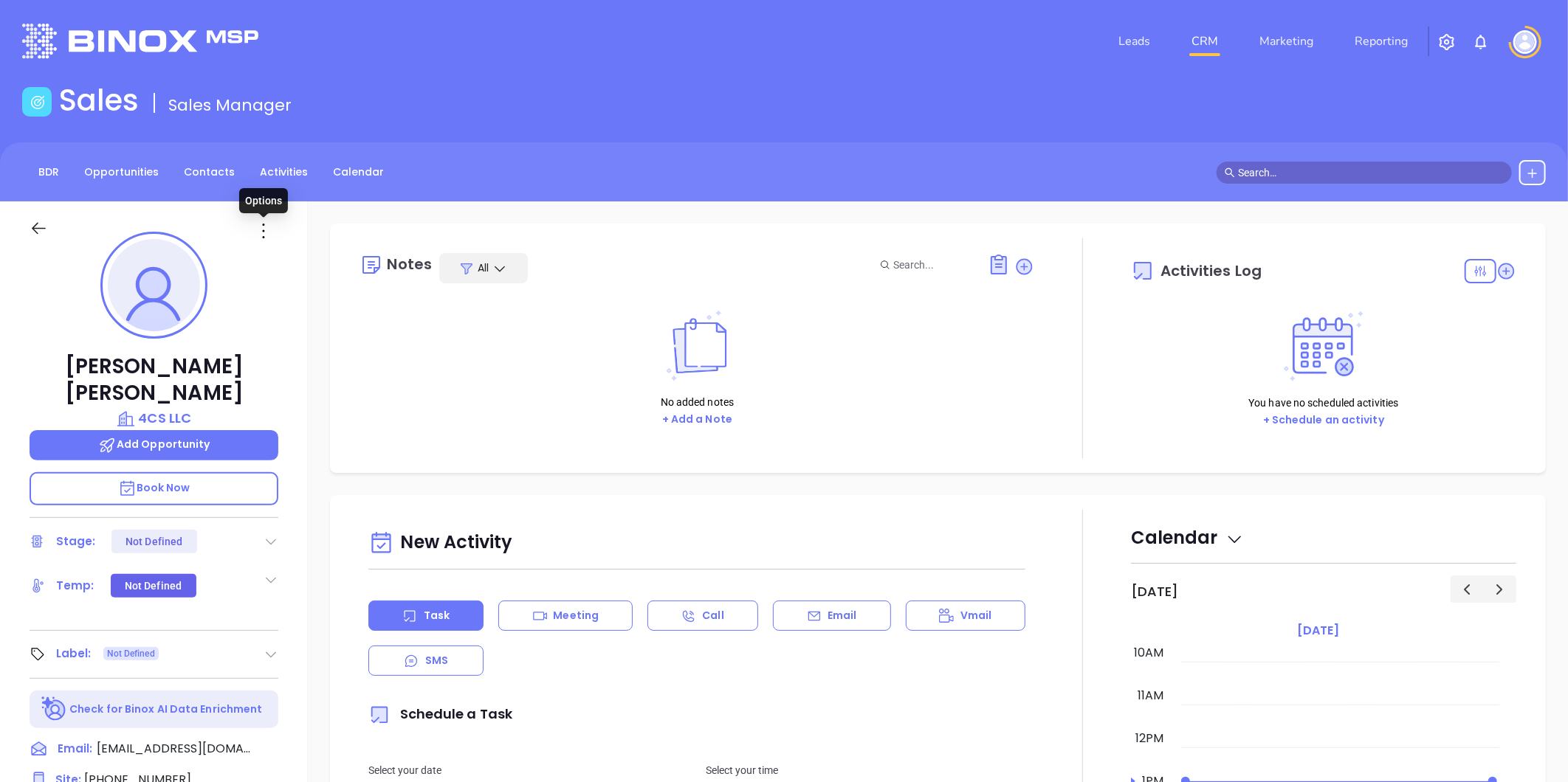
click at [262, 227] on icon at bounding box center [264, 231] width 24 height 24
click at [297, 385] on div "Edit" at bounding box center [336, 389] width 145 height 17
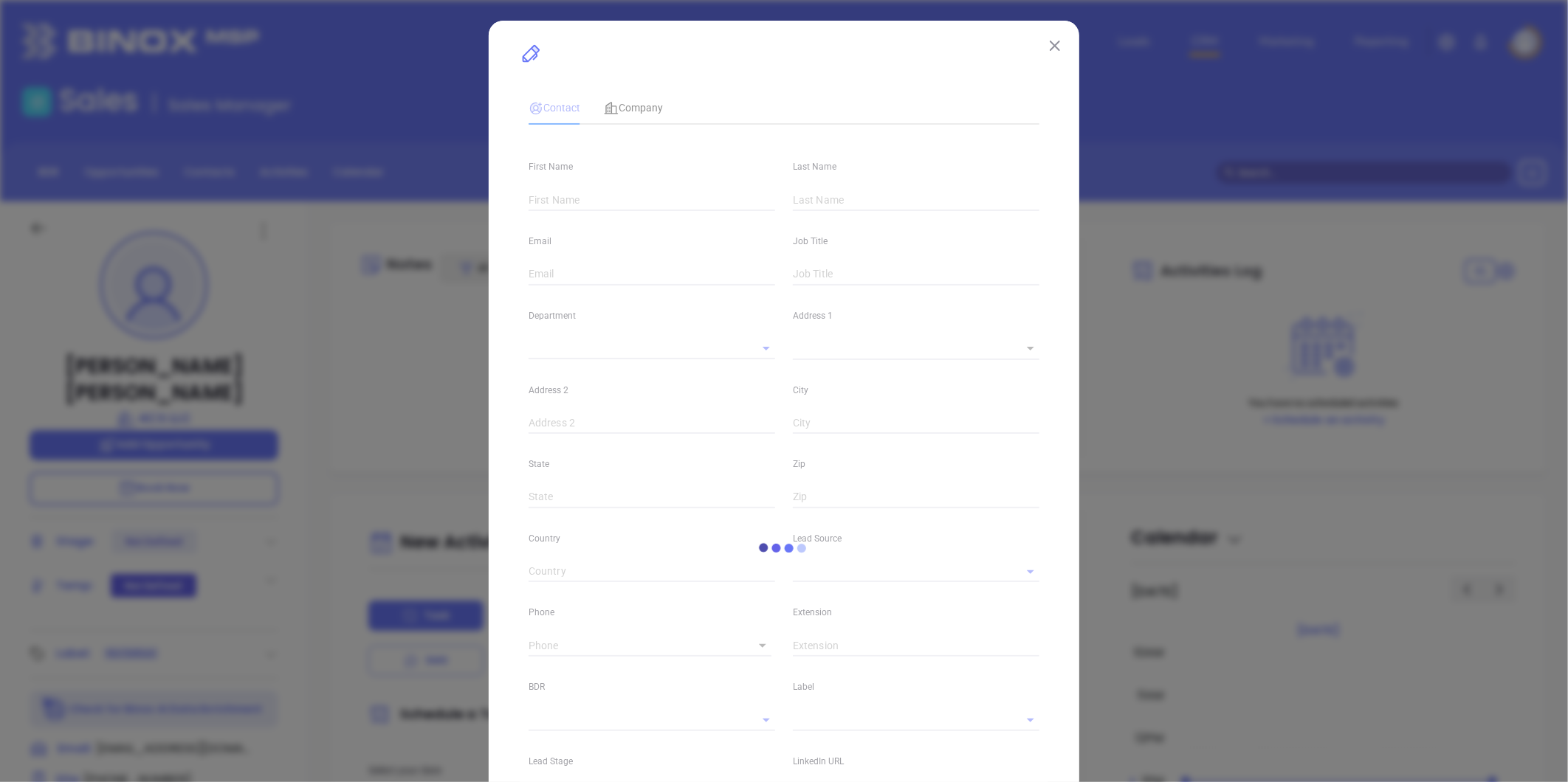
type input "Kaitlyn C"
type input "Callahan"
type input "kaity@callahanins.net"
type textarea "294 New York Avenue"
type input "1"
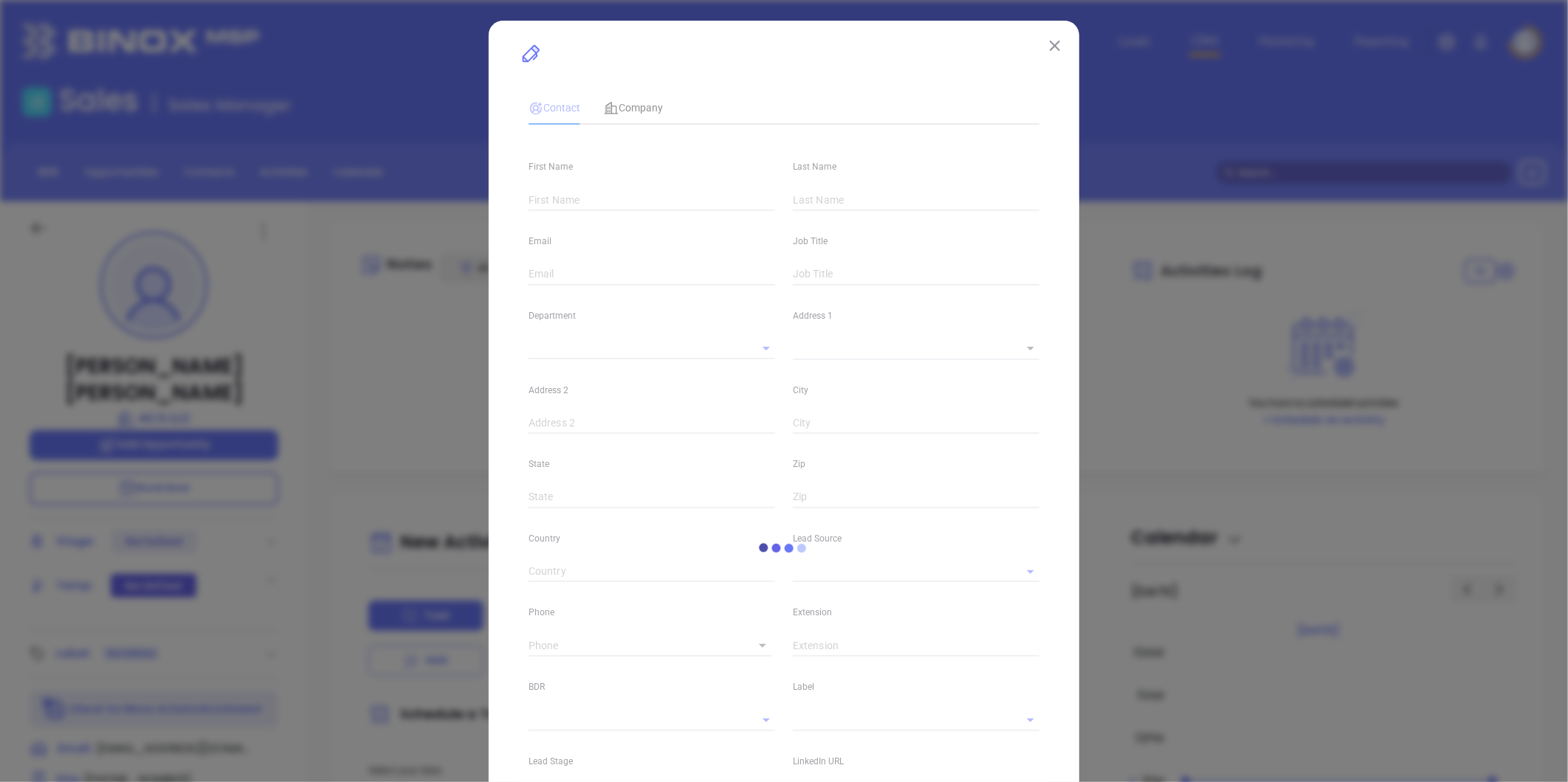
type input "Suite 1B"
type input "Huntington"
type input "New York"
type input "11743"
type input "United States"
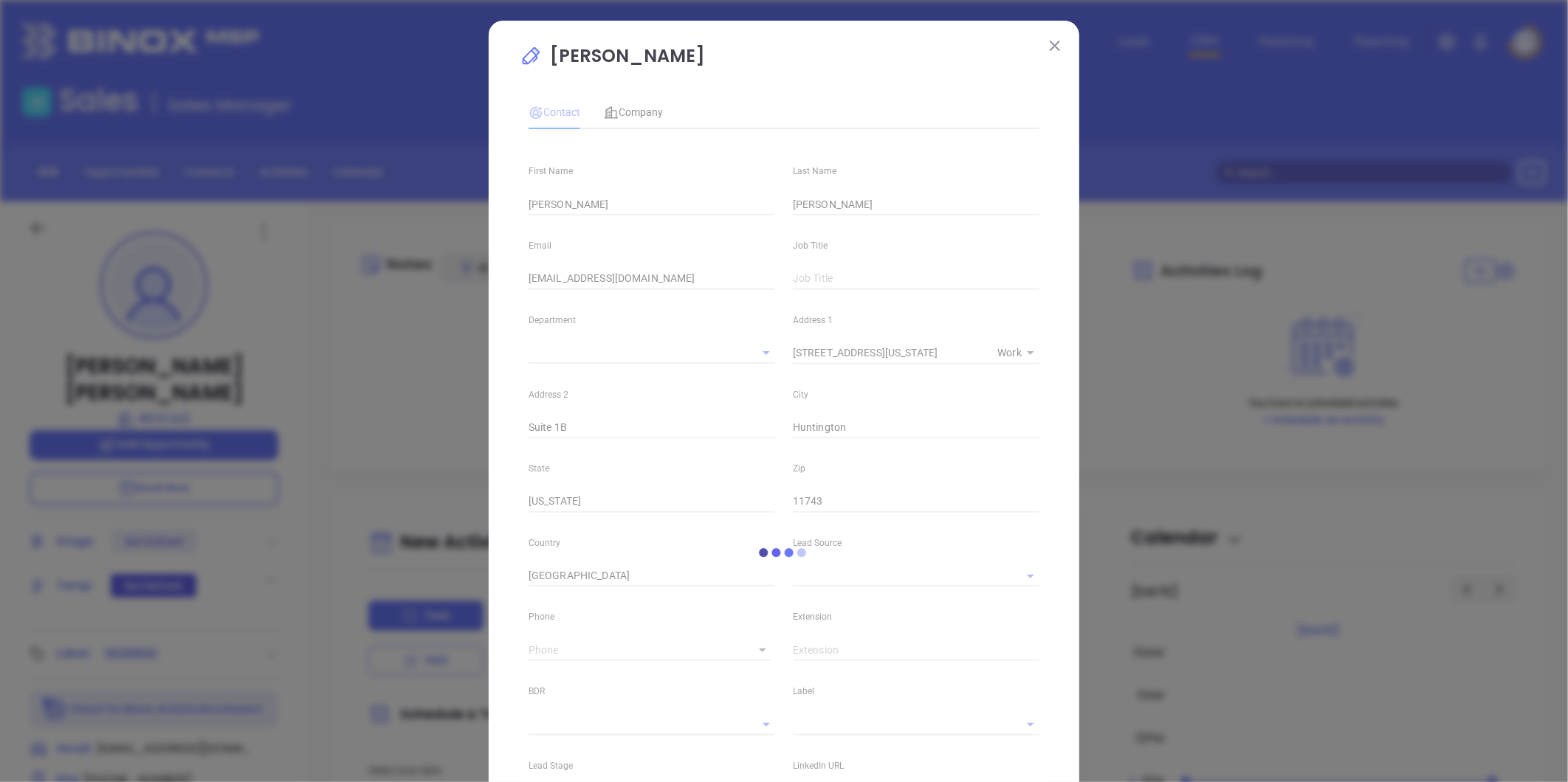
type input "1"
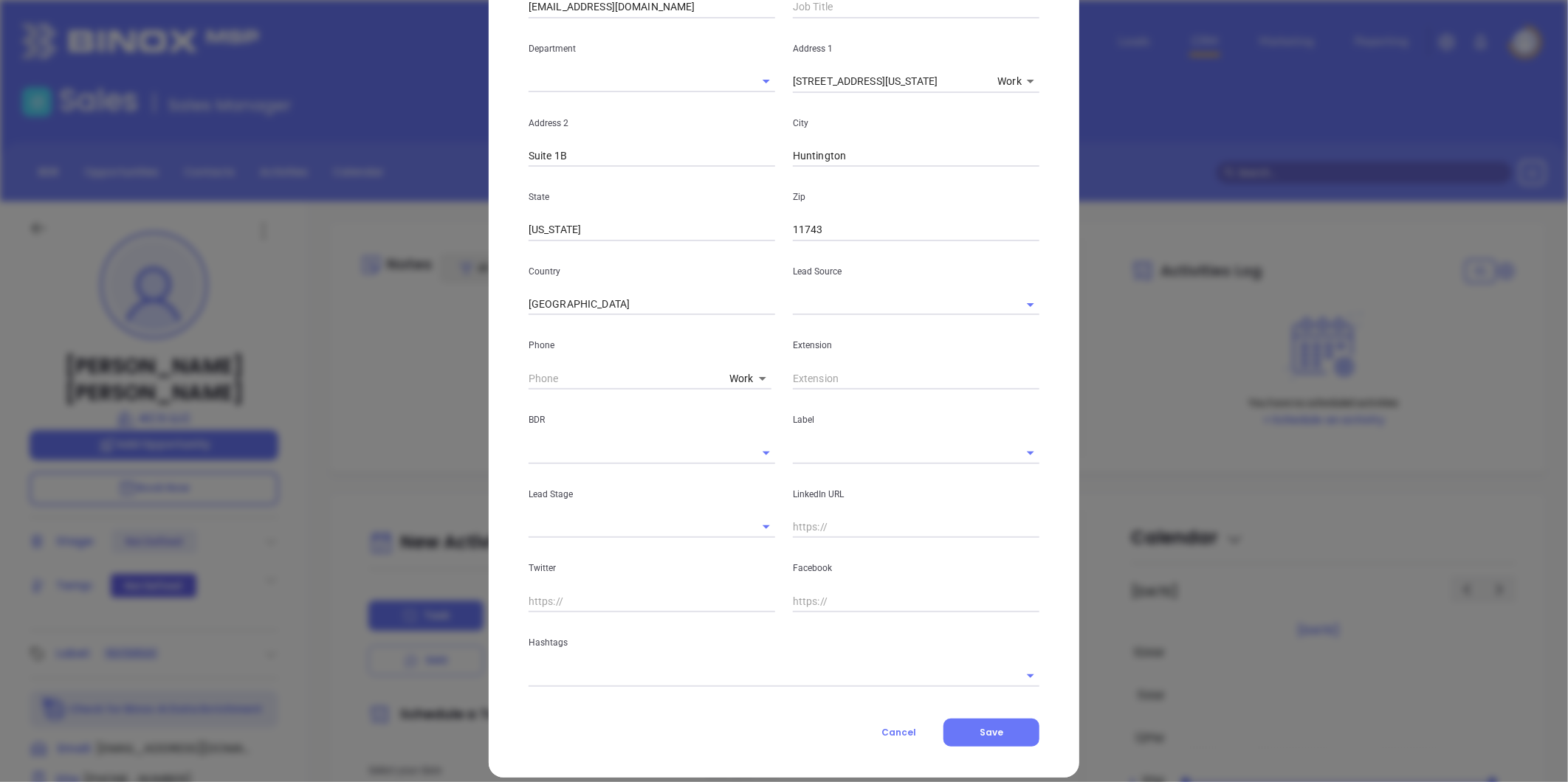
scroll to position [288, 0]
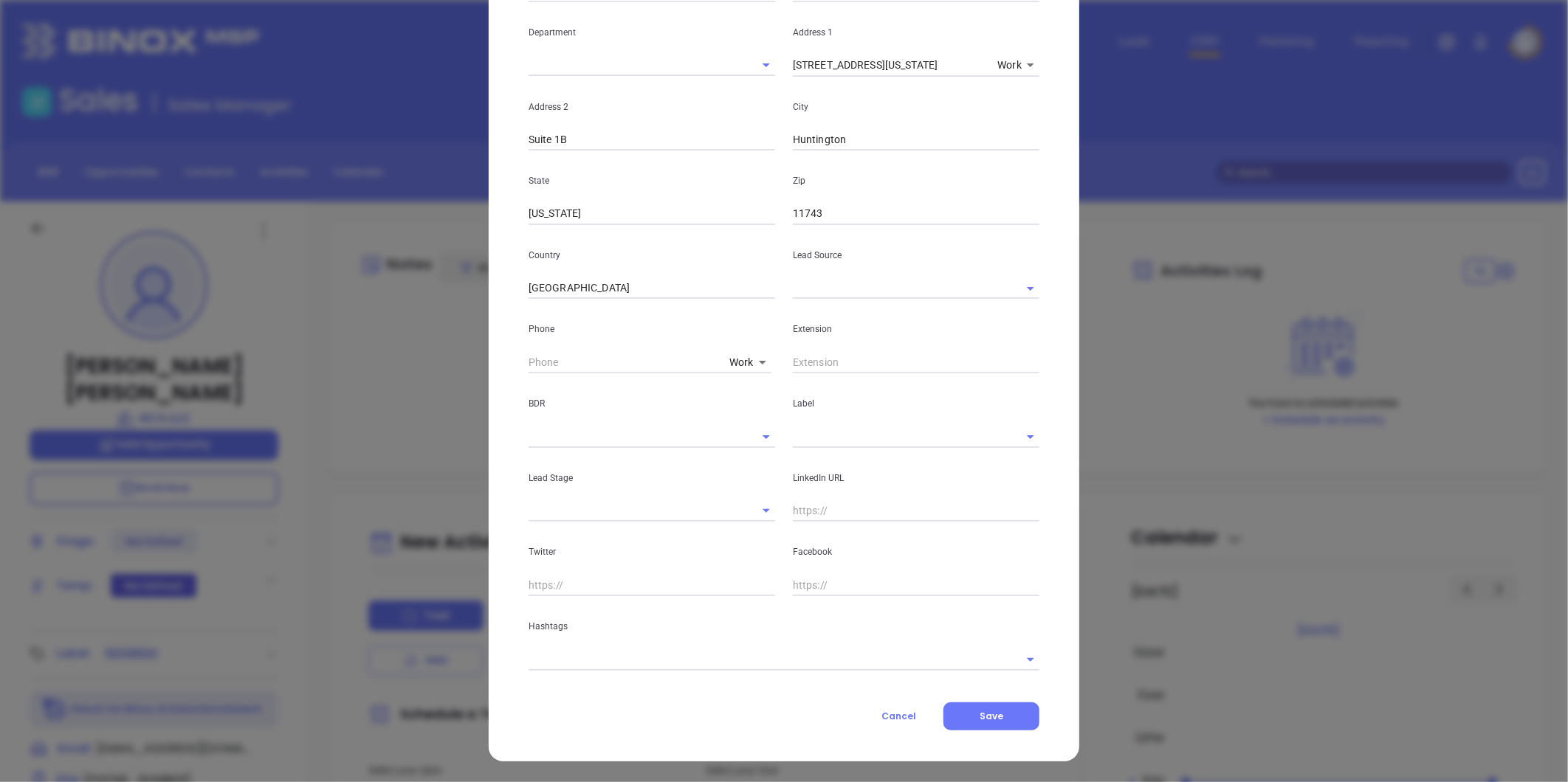
click at [707, 655] on input "text" at bounding box center [763, 659] width 470 height 21
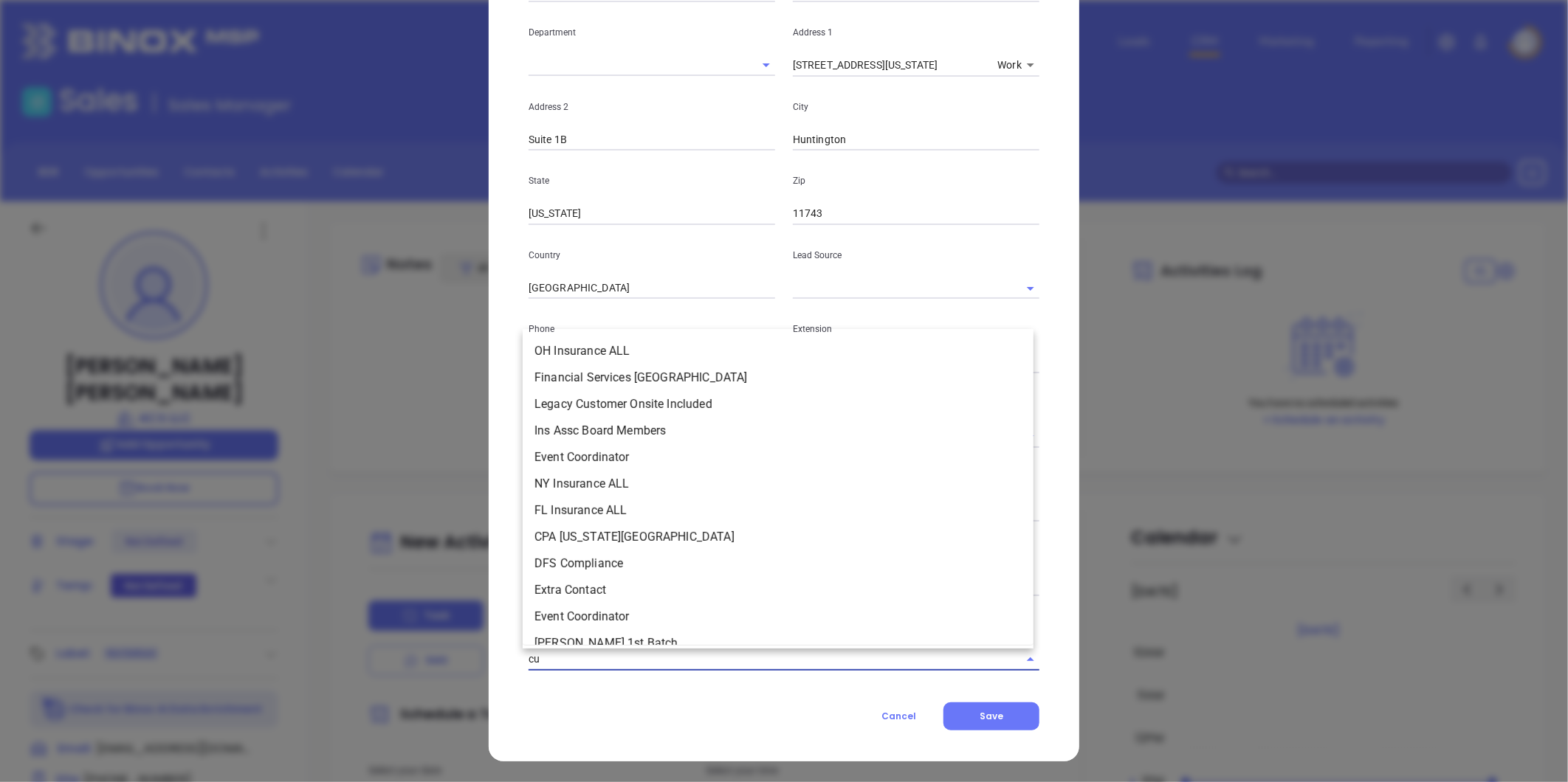
type input "cus"
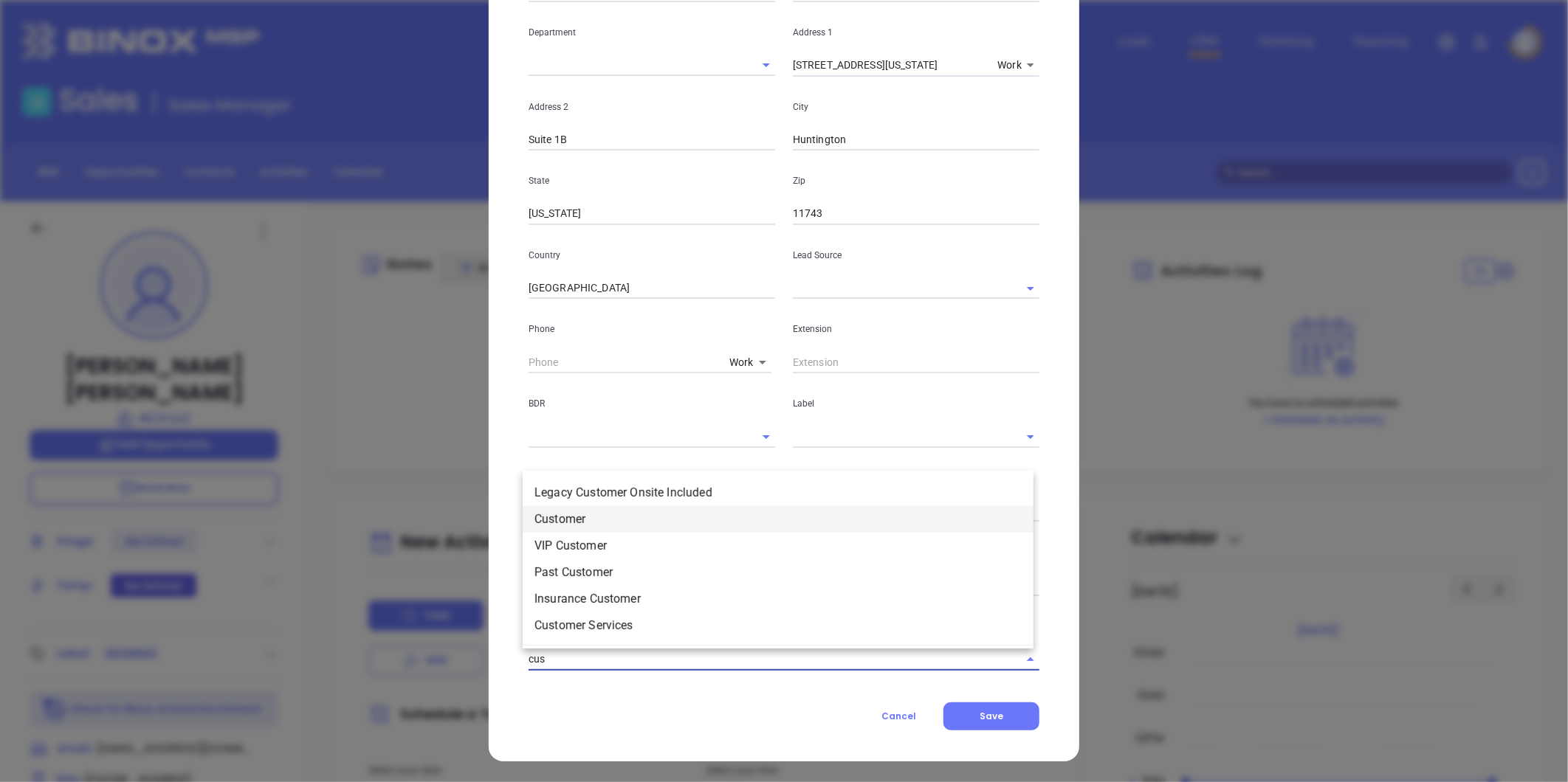
click at [617, 511] on li "Customer" at bounding box center [777, 520] width 511 height 27
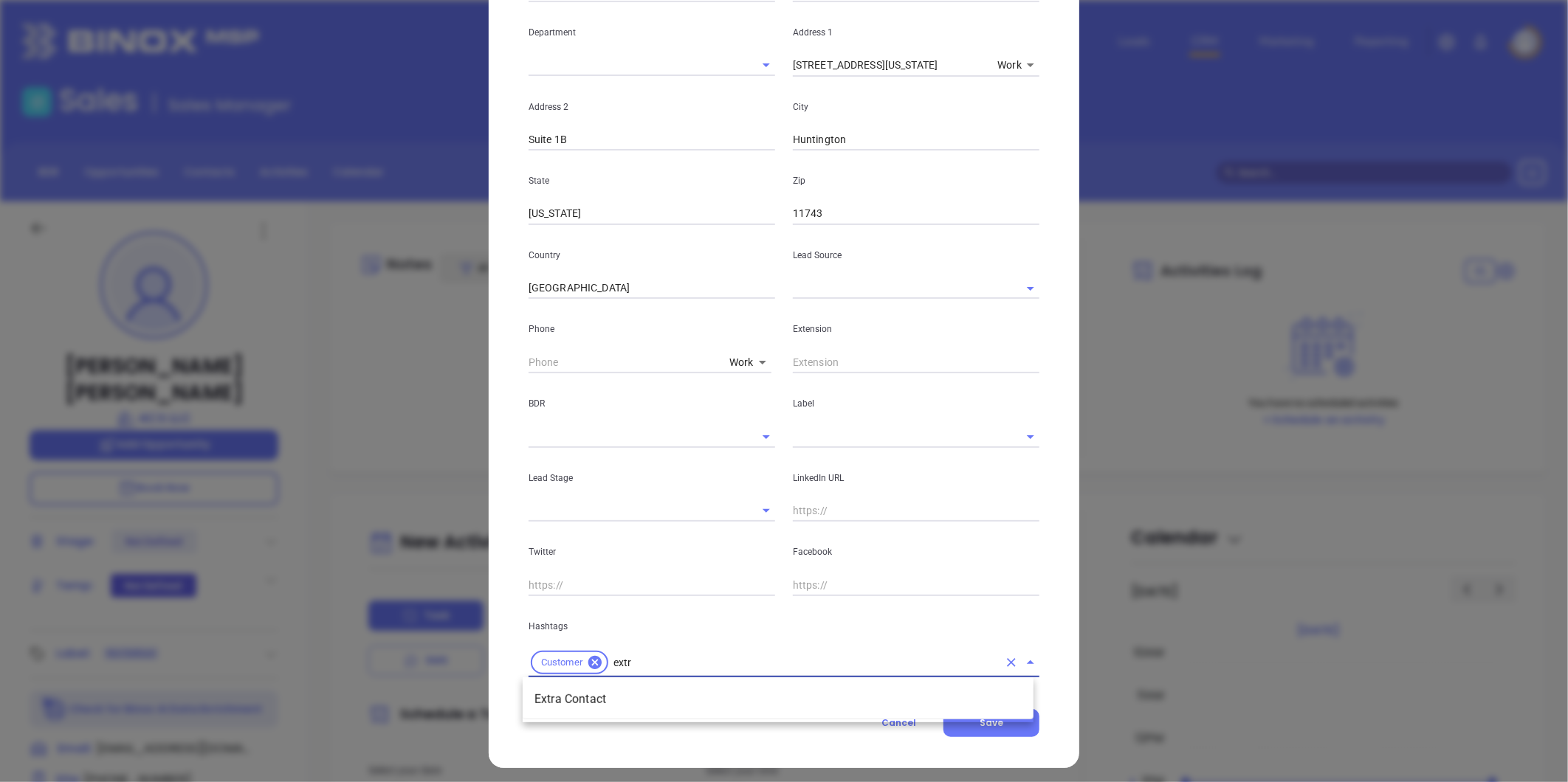
type input "extra"
click at [613, 698] on li "Extra Contact" at bounding box center [777, 700] width 511 height 27
click at [839, 422] on div "Label" at bounding box center [916, 411] width 264 height 75
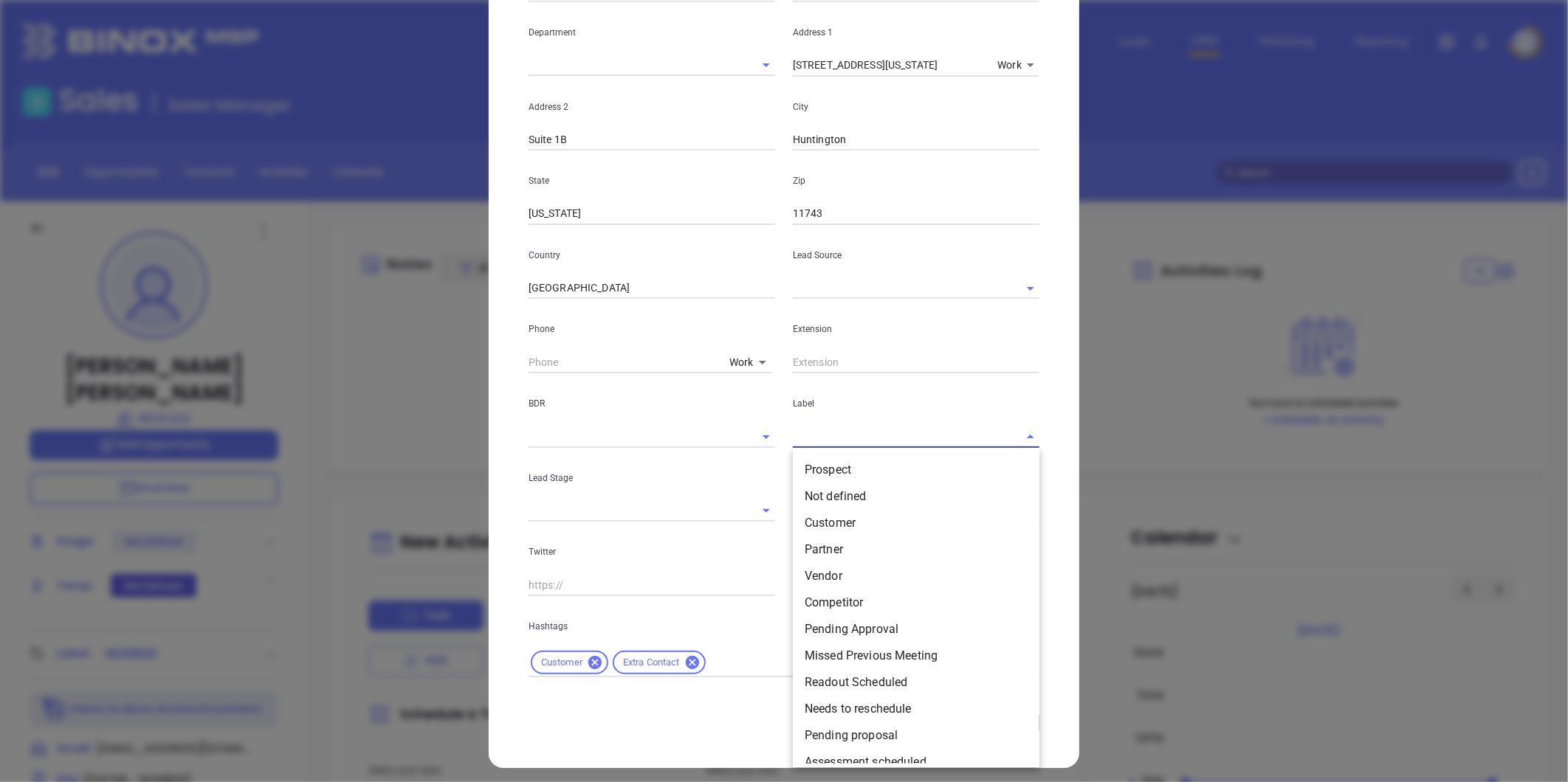
click at [847, 433] on input "text" at bounding box center [895, 436] width 205 height 21
type input "cu"
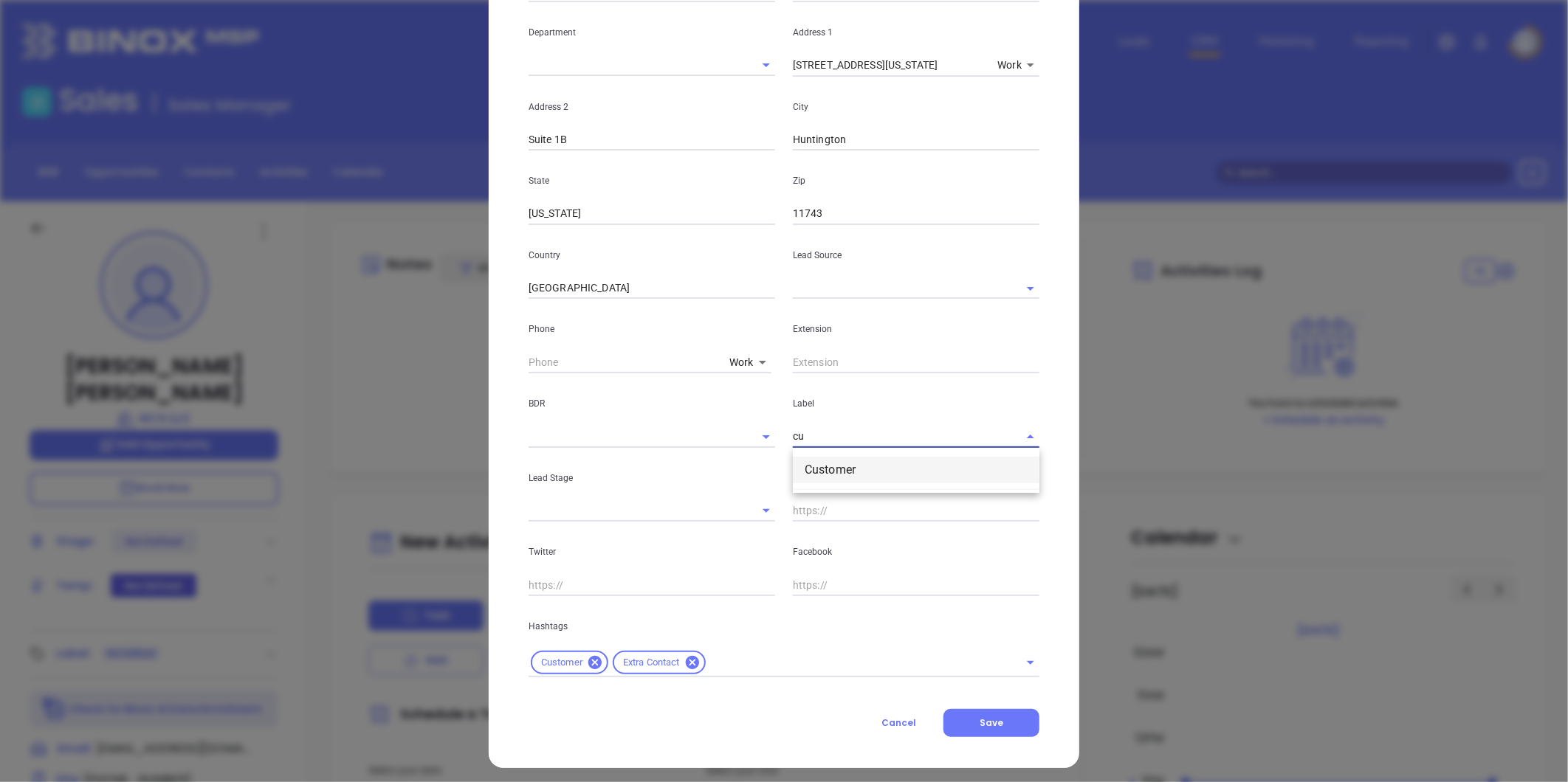
click at [814, 472] on li "Customer" at bounding box center [916, 470] width 246 height 27
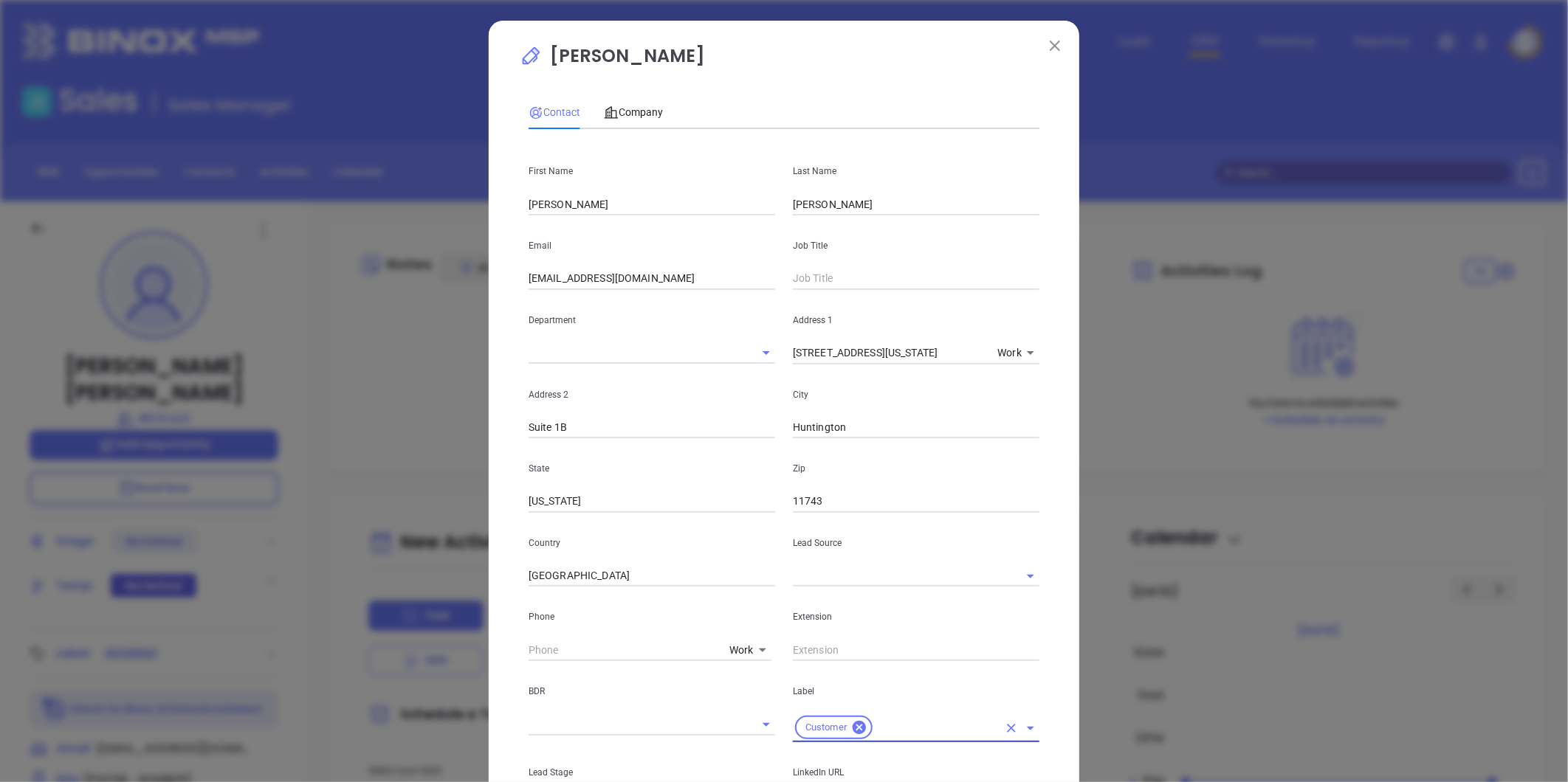
scroll to position [301, 0]
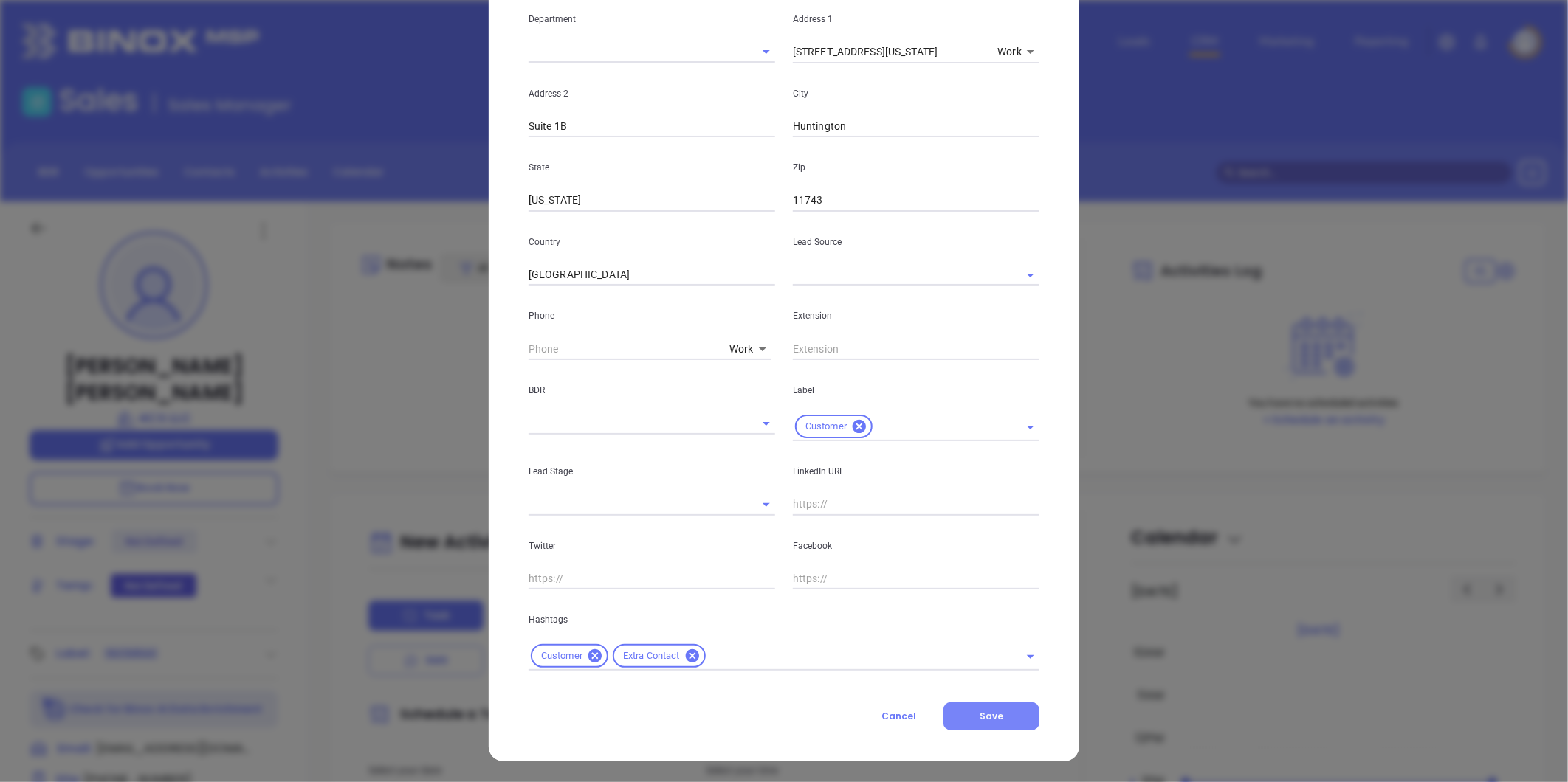
click at [990, 707] on button "Save" at bounding box center [991, 717] width 96 height 28
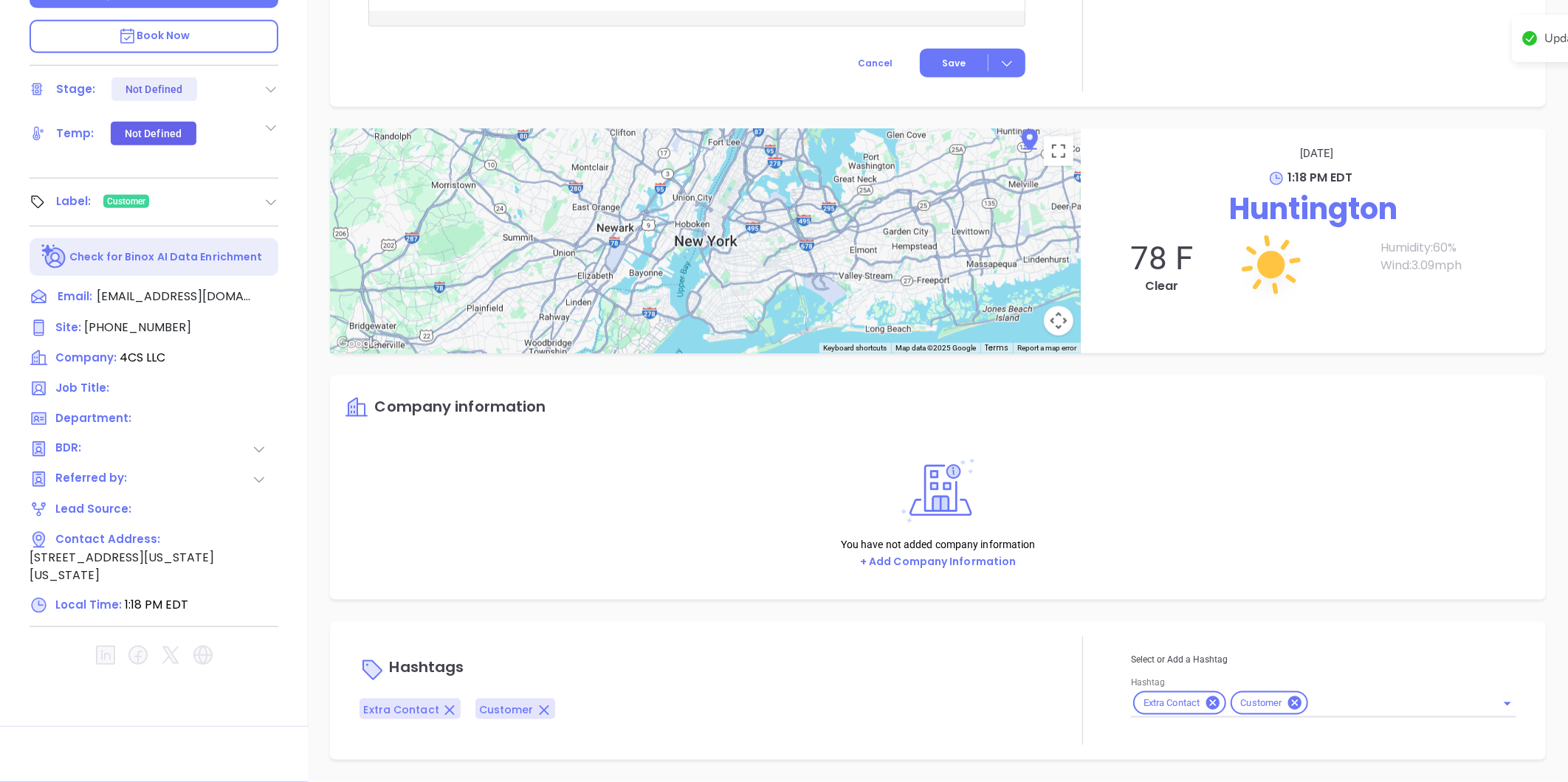
scroll to position [785, 0]
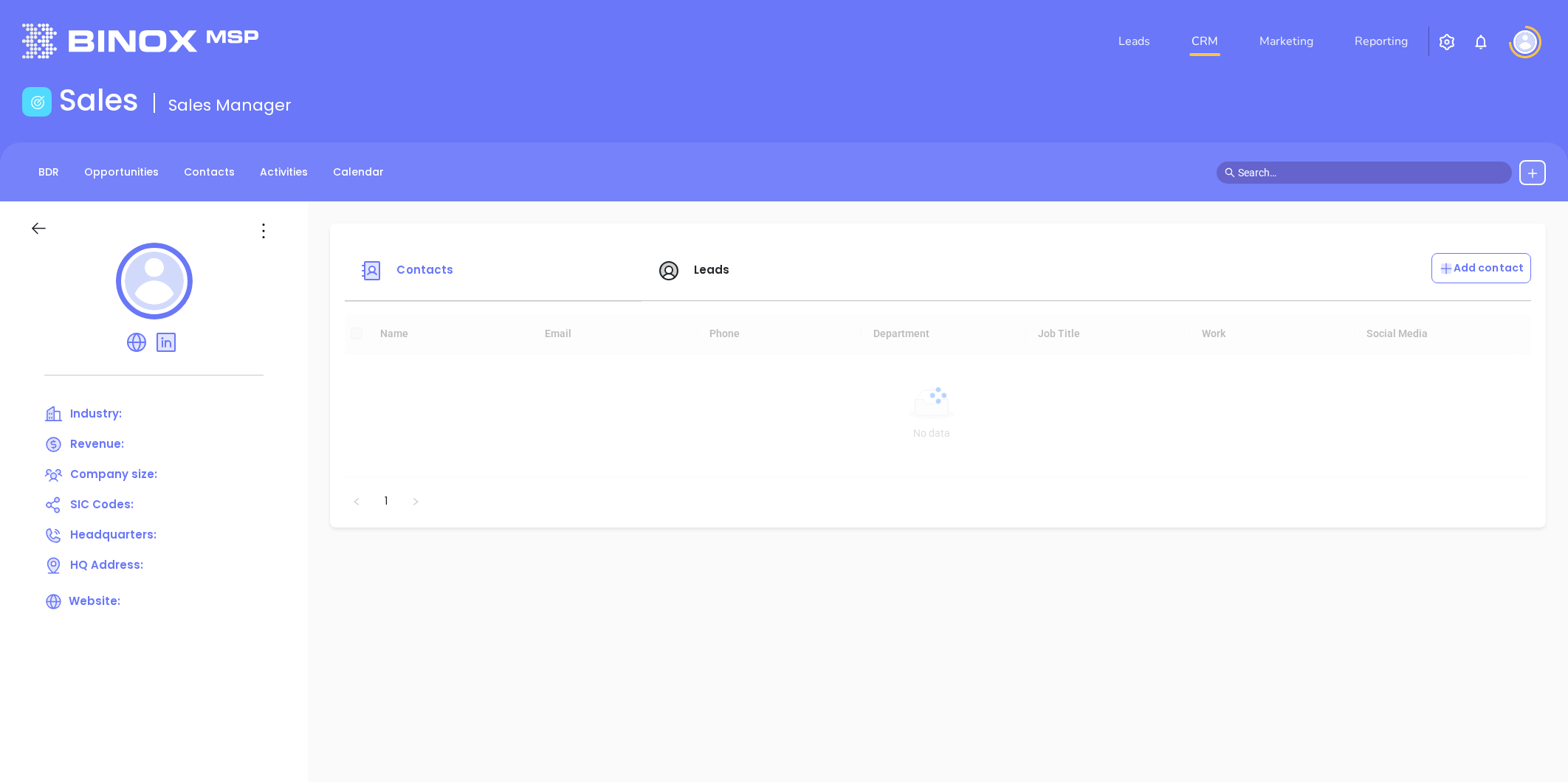
scroll to position [159, 0]
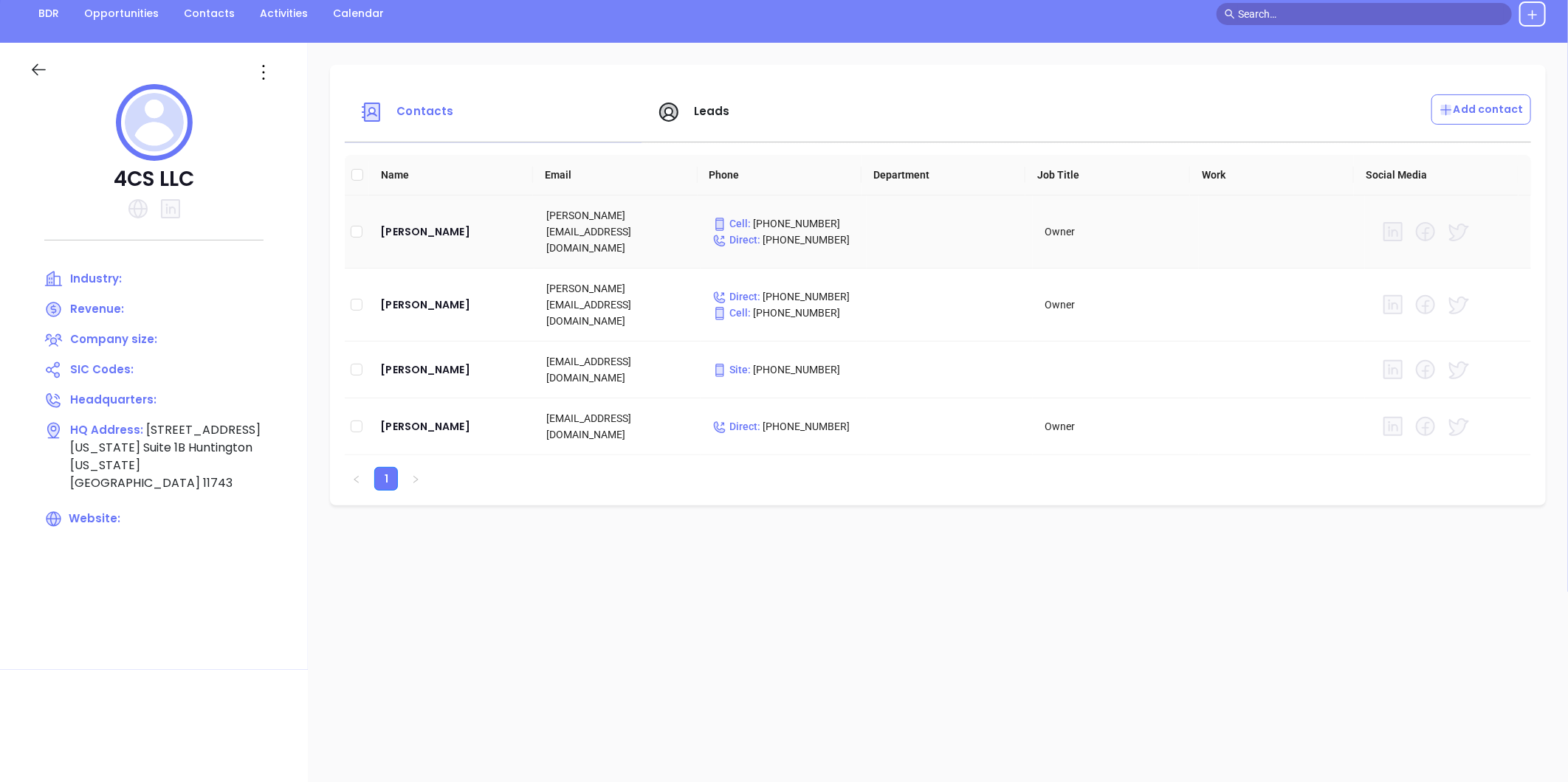
drag, startPoint x: 373, startPoint y: 218, endPoint x: 472, endPoint y: 210, distance: 99.3
click at [472, 210] on td "[PERSON_NAME]" at bounding box center [451, 232] width 166 height 73
copy div "[PERSON_NAME]"
